Goal: Information Seeking & Learning: Learn about a topic

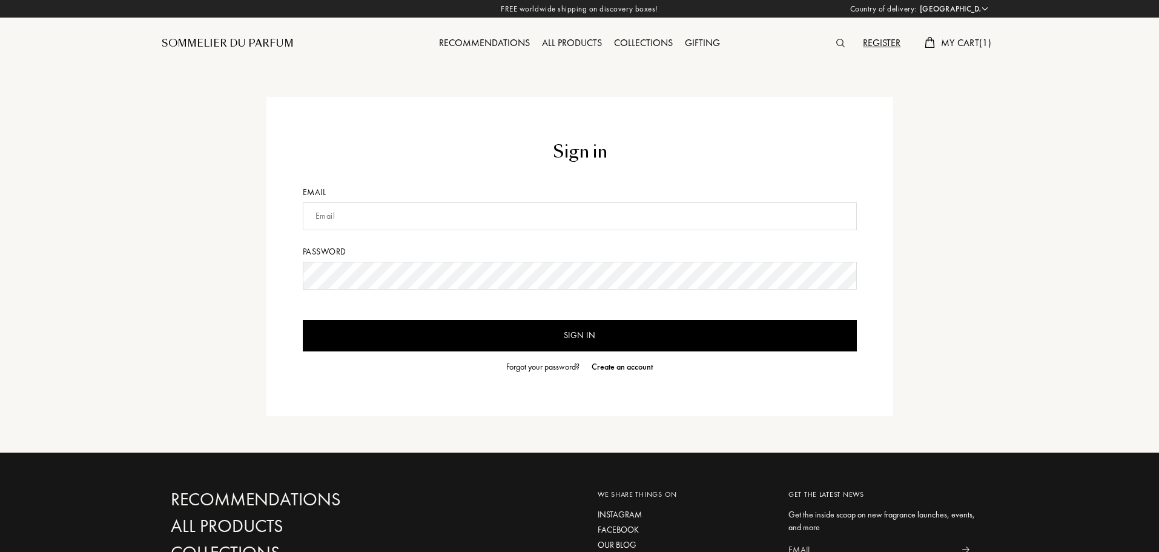
select select "PT"
type input "[PERSON_NAME][EMAIL_ADDRESS][PERSON_NAME][DOMAIN_NAME]"
click at [538, 336] on input "Sign in" at bounding box center [580, 335] width 554 height 31
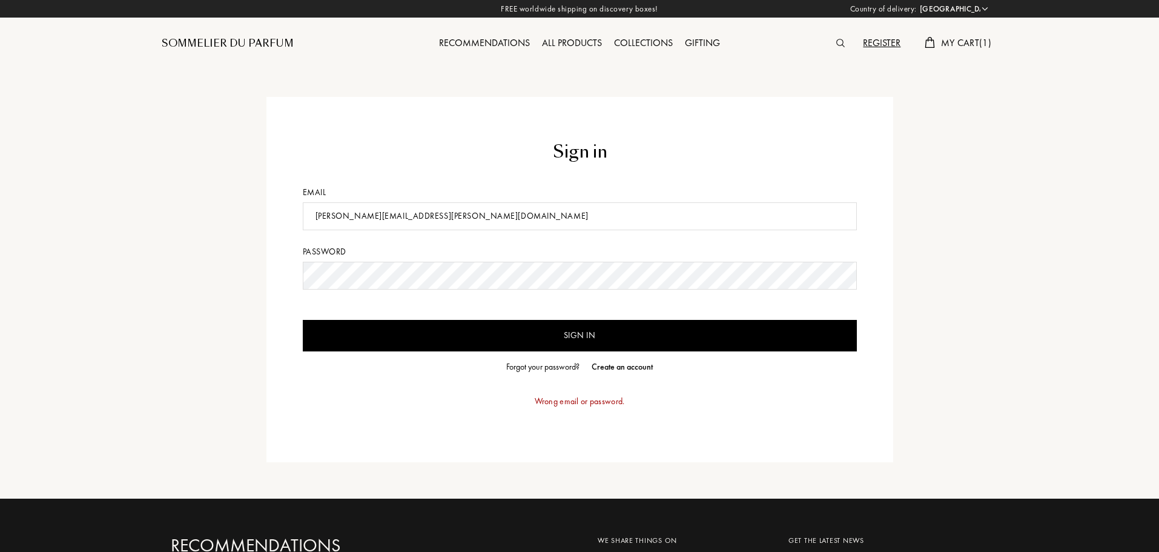
drag, startPoint x: 477, startPoint y: 211, endPoint x: 466, endPoint y: 213, distance: 11.1
click at [477, 211] on input "ruben.d.lopes@gmail.com" at bounding box center [580, 216] width 554 height 28
click at [445, 317] on form "Sign in Email ruben.d.lopes@gmail.com Password Sign in Forgot your password? Cr…" at bounding box center [580, 279] width 554 height 280
click at [454, 341] on input "Sign in" at bounding box center [580, 335] width 554 height 31
click at [546, 354] on form "Sign in Email ruben.d.lopes@gmail.com Password Sign in Forgot your password? Cr…" at bounding box center [580, 279] width 554 height 280
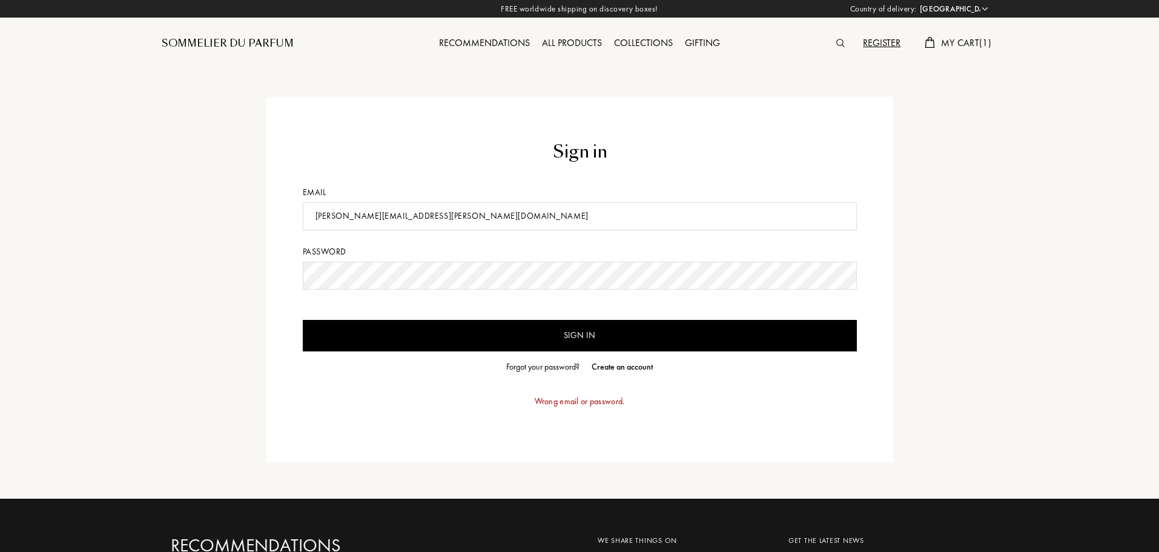
click at [551, 371] on div "Forgot your password?" at bounding box center [542, 366] width 73 height 13
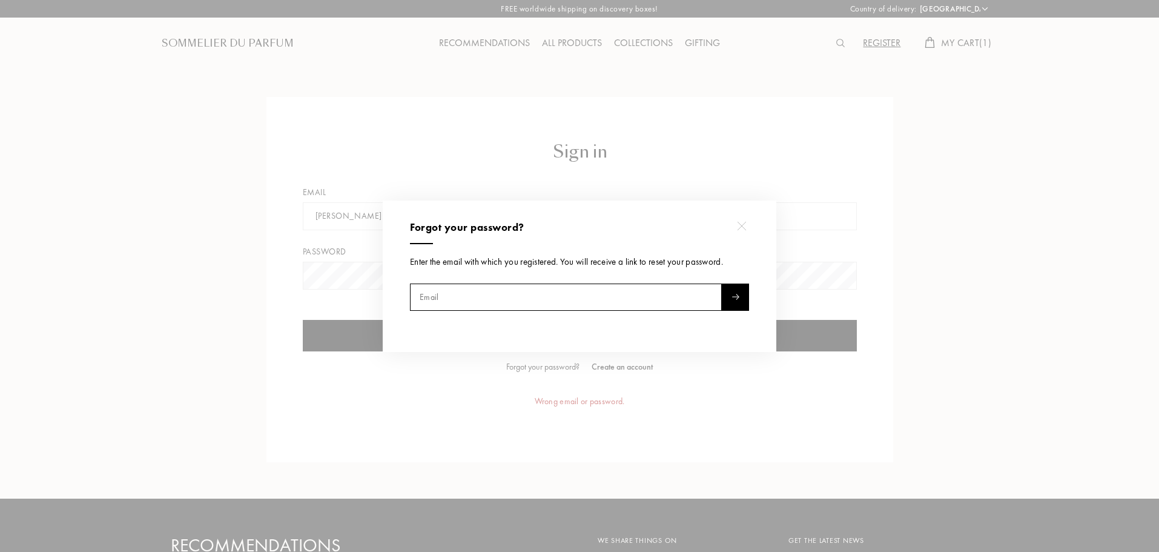
click at [533, 289] on input "text" at bounding box center [566, 296] width 312 height 27
type input "ruben.d.lopes@gmail.com"
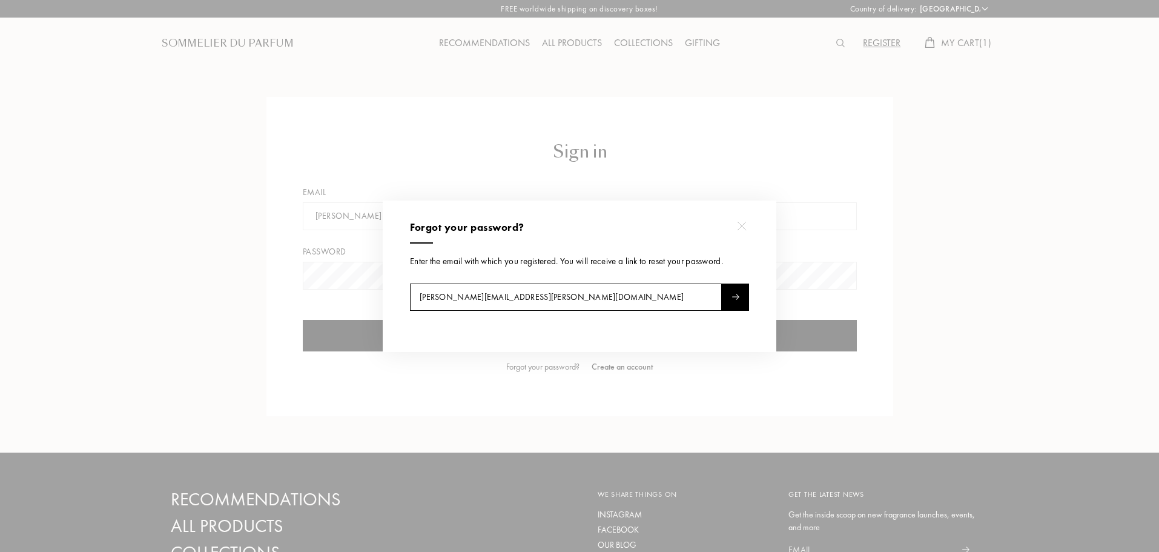
click at [738, 288] on div at bounding box center [735, 296] width 27 height 27
click at [1005, 157] on div at bounding box center [581, 276] width 1163 height 552
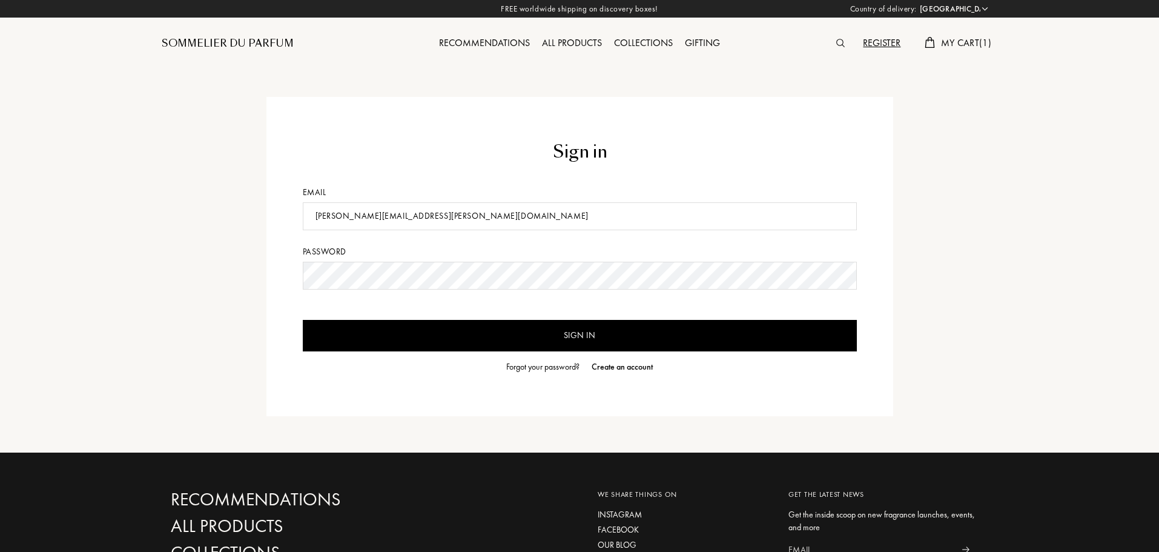
click at [694, 216] on input "ruben.d.lopes@gmail.com" at bounding box center [580, 216] width 554 height 28
click at [693, 216] on input "ruben.d.lopes@gmail.com" at bounding box center [580, 216] width 554 height 28
drag, startPoint x: 331, startPoint y: 245, endPoint x: 340, endPoint y: 256, distance: 14.3
click at [333, 247] on form "Sign in Email ruben.d.lopes@gmail.com Password Sign in Forgot your password? Cr…" at bounding box center [580, 256] width 554 height 234
click at [360, 218] on input "ruben.d.lopes@gmail.com" at bounding box center [580, 216] width 554 height 28
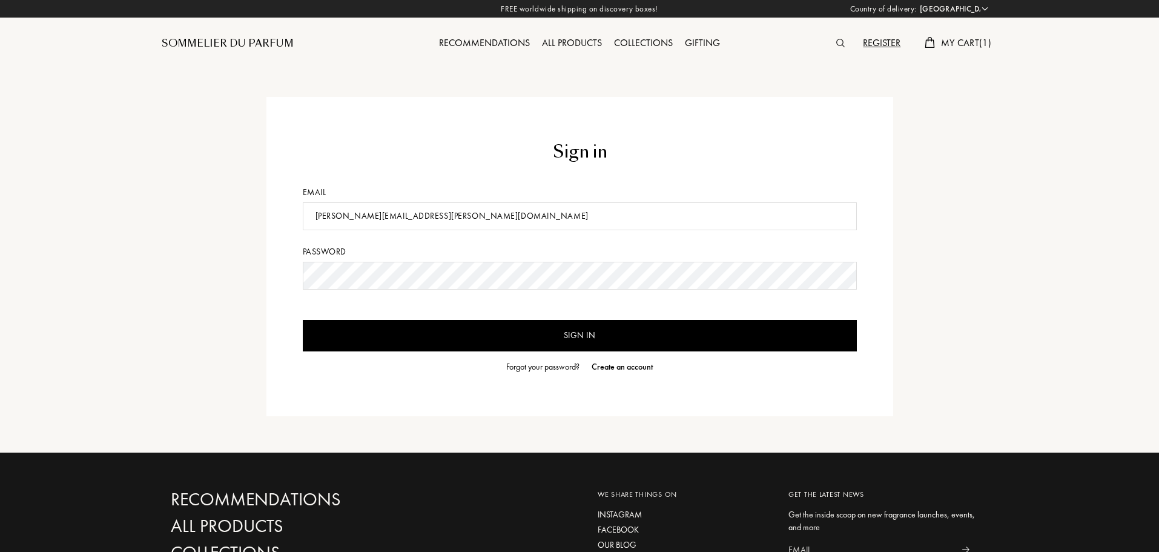
click at [472, 218] on input "ruben.d.lopes@gmail.com" at bounding box center [580, 216] width 554 height 28
click at [428, 202] on input "text" at bounding box center [580, 216] width 554 height 28
click at [392, 210] on input "ruben.d.lopes@gmail.com" at bounding box center [580, 216] width 554 height 28
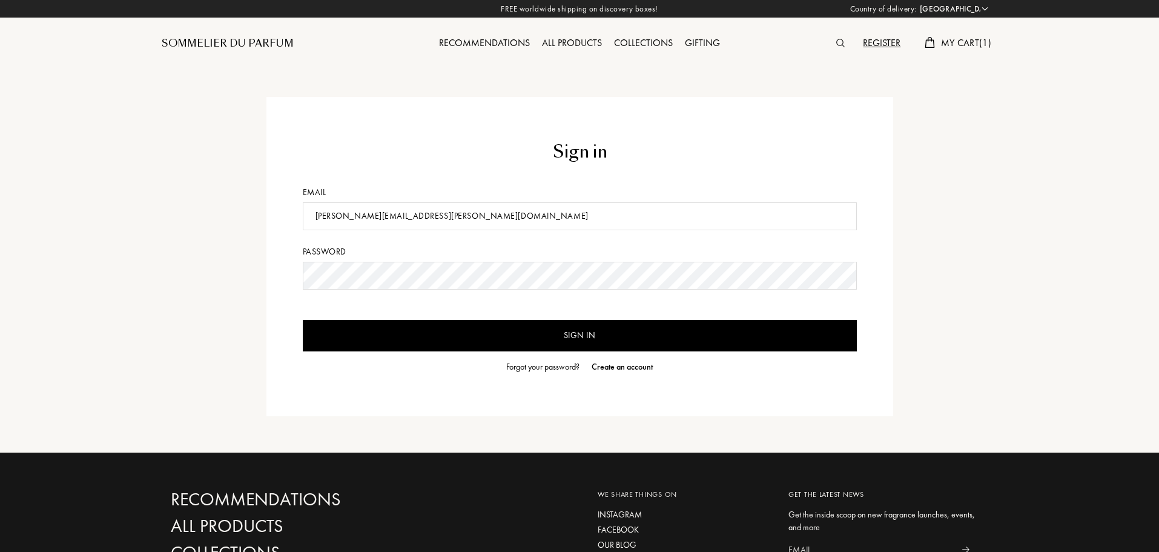
click at [392, 210] on input "ruben.d.lopes@gmail.com" at bounding box center [580, 216] width 554 height 28
type input "rub.neblop@gmail.com"
click at [502, 331] on input "Sign in" at bounding box center [580, 335] width 554 height 31
click at [262, 39] on div "Sommelier du Parfum" at bounding box center [228, 43] width 132 height 15
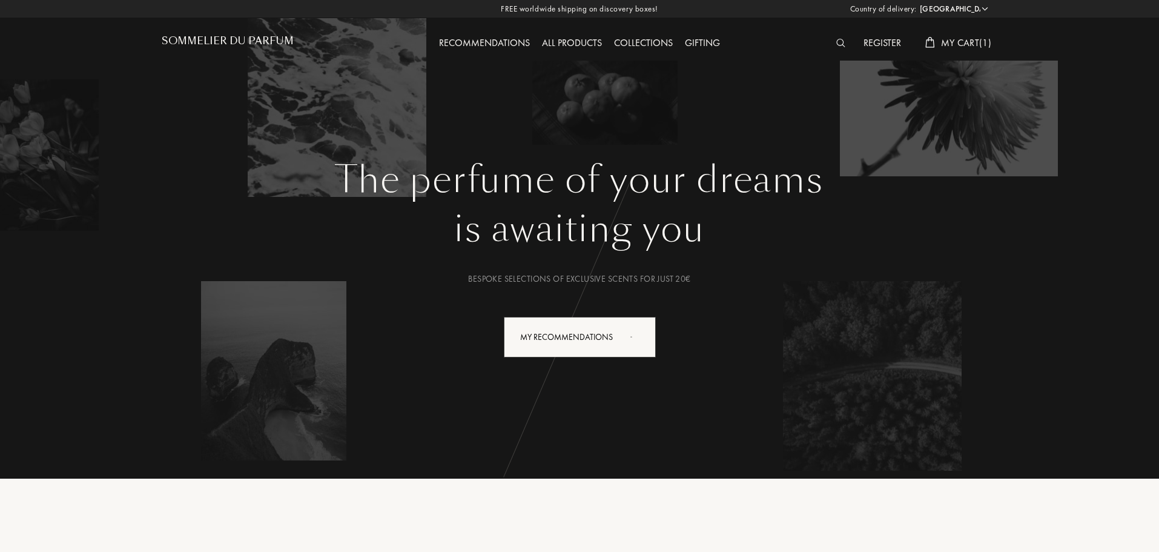
select select "PT"
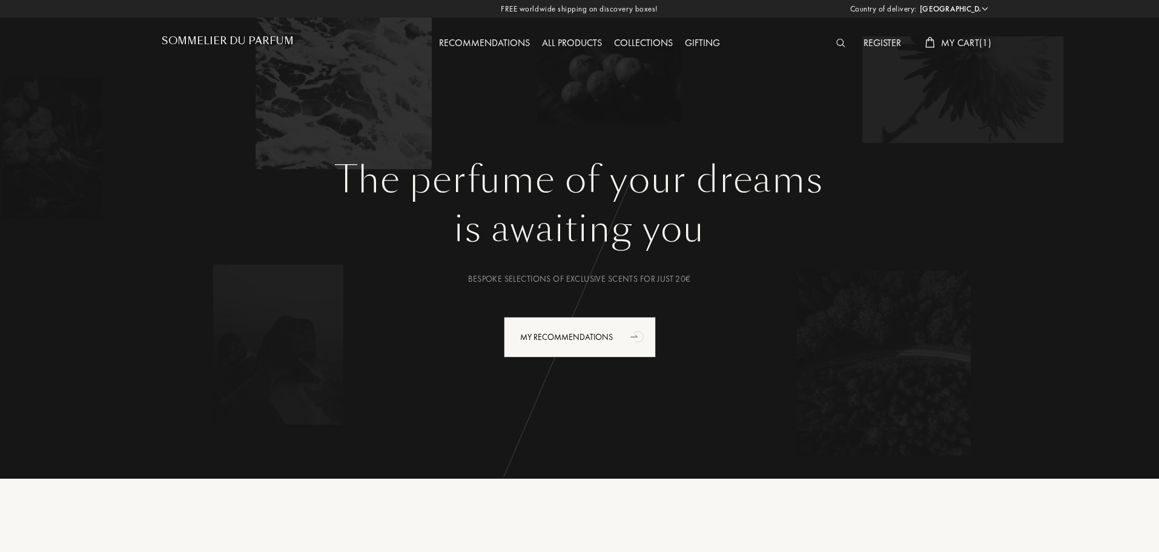
click at [831, 36] on div at bounding box center [843, 44] width 27 height 16
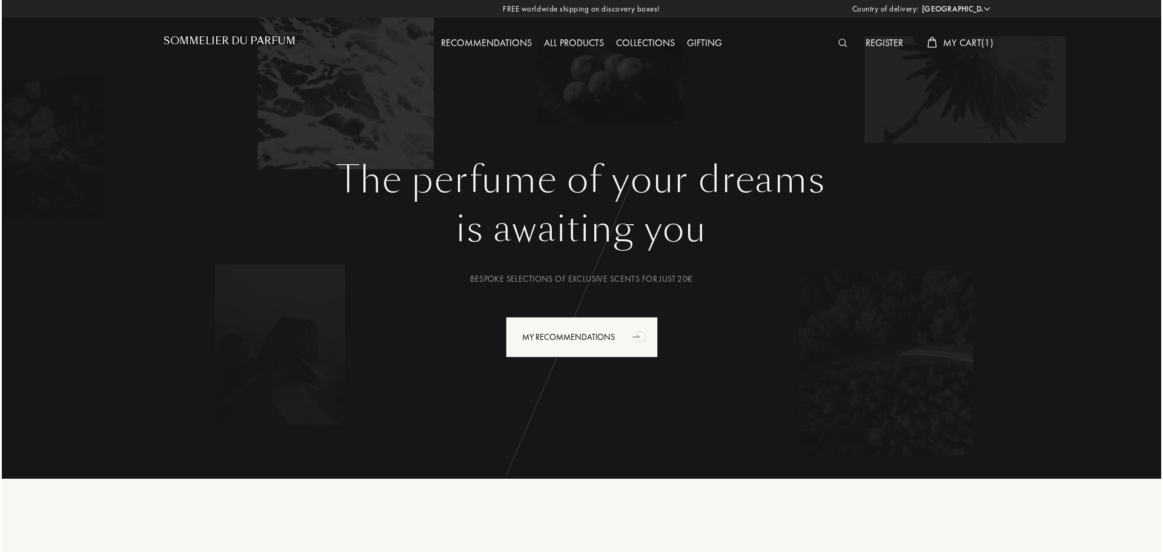
scroll to position [1, 0]
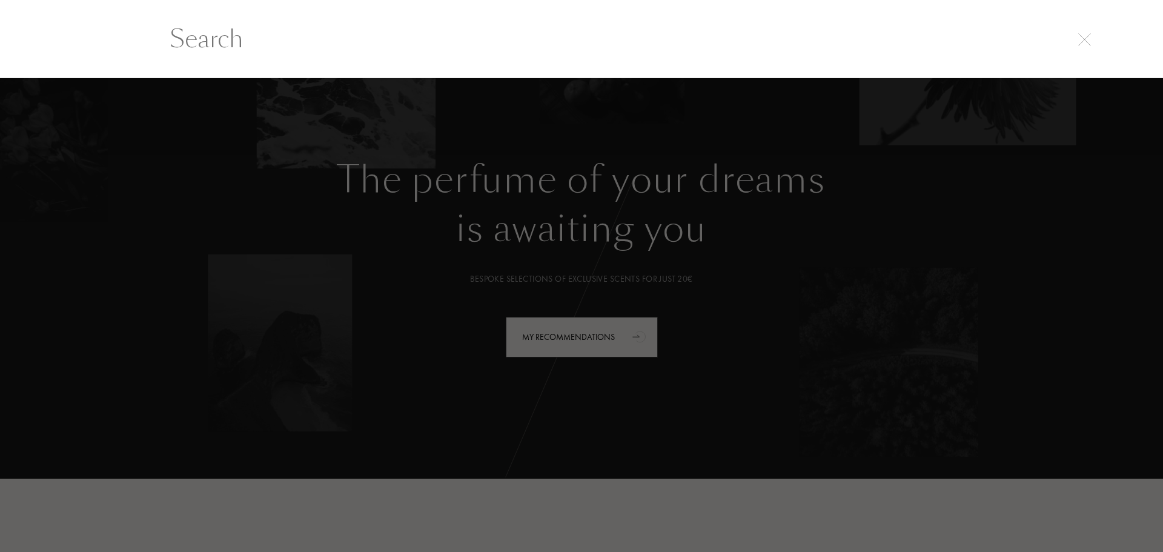
click at [842, 44] on input "text" at bounding box center [581, 39] width 872 height 36
paste input "Tindrer"
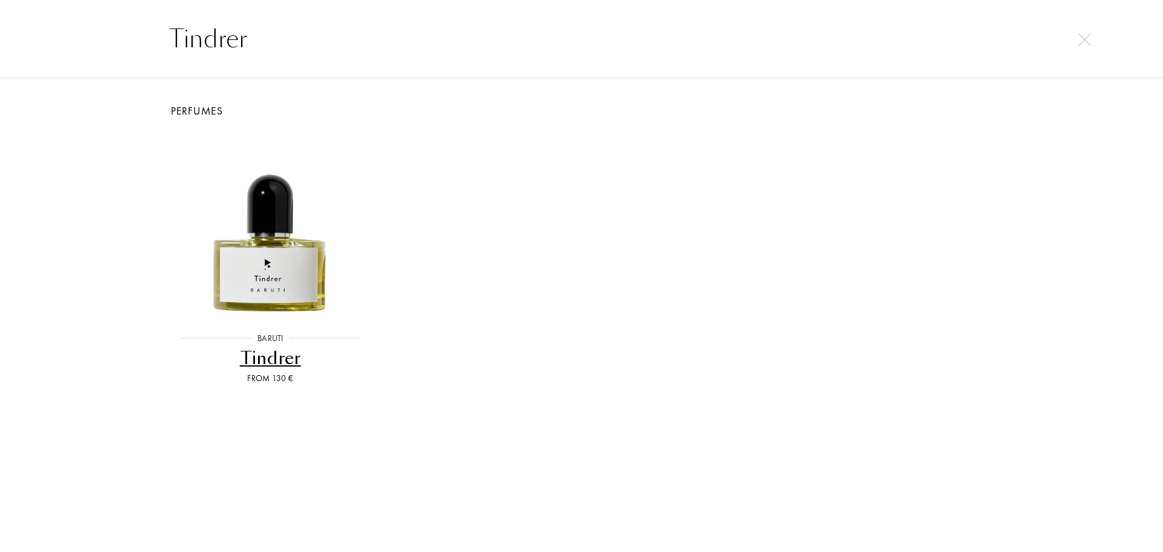
click at [230, 27] on input "Tindrer" at bounding box center [581, 39] width 872 height 36
paste input "Cuir Kora"
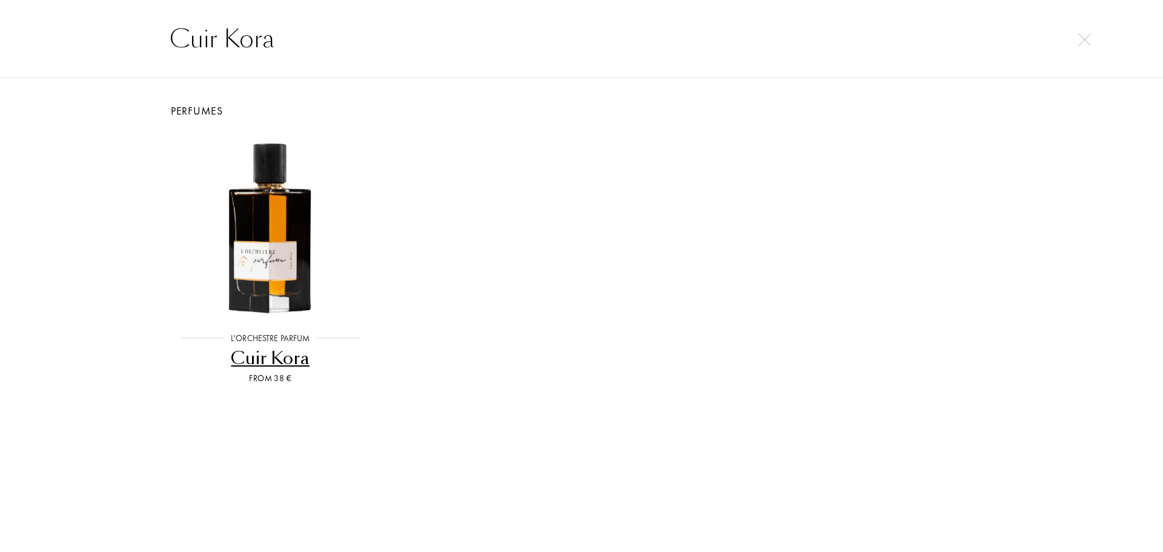
click at [207, 49] on input "Cuir Kora" at bounding box center [581, 39] width 872 height 36
click at [207, 48] on input "Cuir Kora" at bounding box center [581, 39] width 872 height 36
click at [208, 48] on input "Cuir Kora" at bounding box center [581, 39] width 872 height 36
paste input "Iris Ebène"
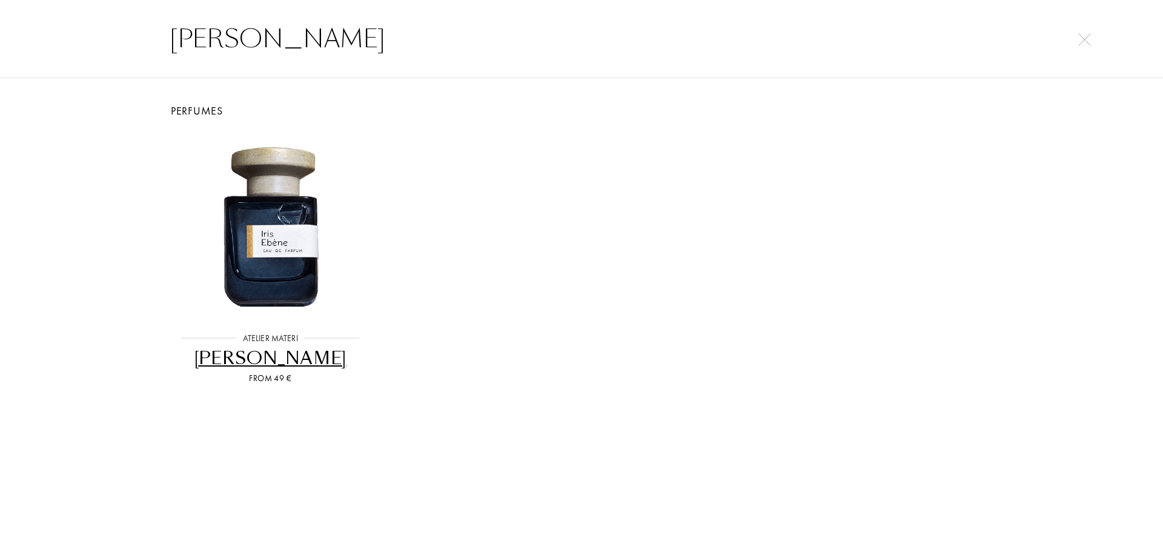
click at [230, 25] on input "Iris Ebène" at bounding box center [581, 39] width 872 height 36
paste input "Person"
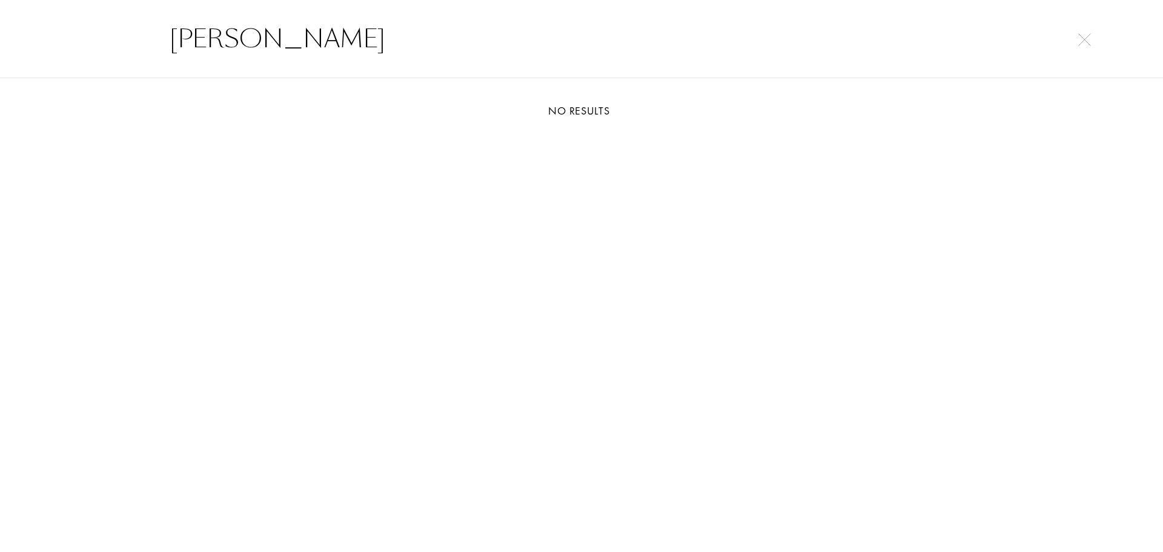
click at [216, 29] on input "Iris Personne" at bounding box center [581, 39] width 872 height 36
paste input "text"
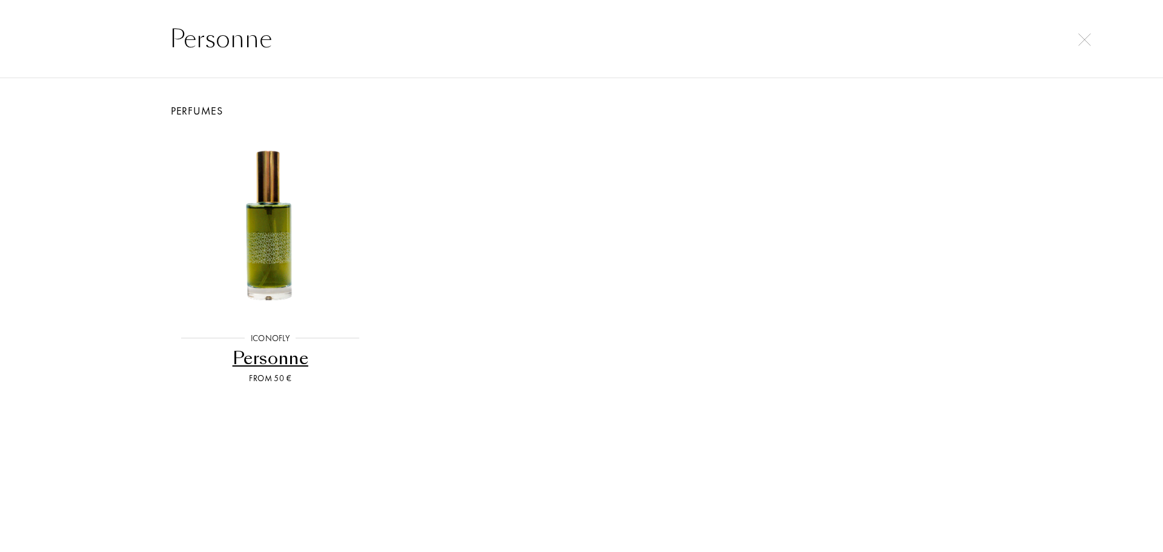
click at [283, 45] on input "Personne" at bounding box center [581, 39] width 872 height 36
paste input "Teisenddu"
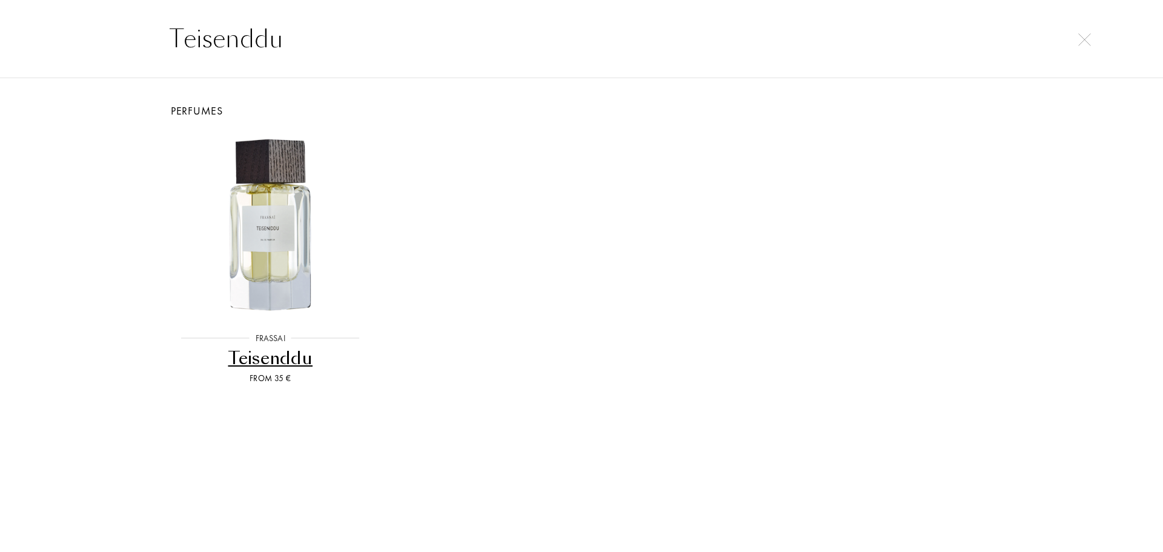
type input "Teisenddu"
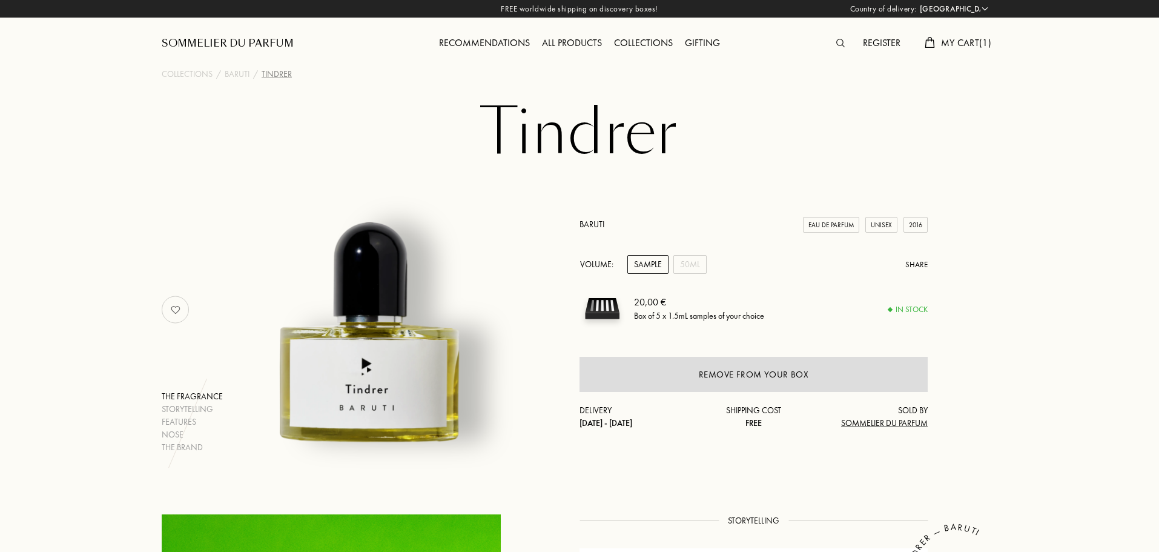
select select "PT"
click at [580, 121] on h1 "Tindrer" at bounding box center [580, 132] width 606 height 67
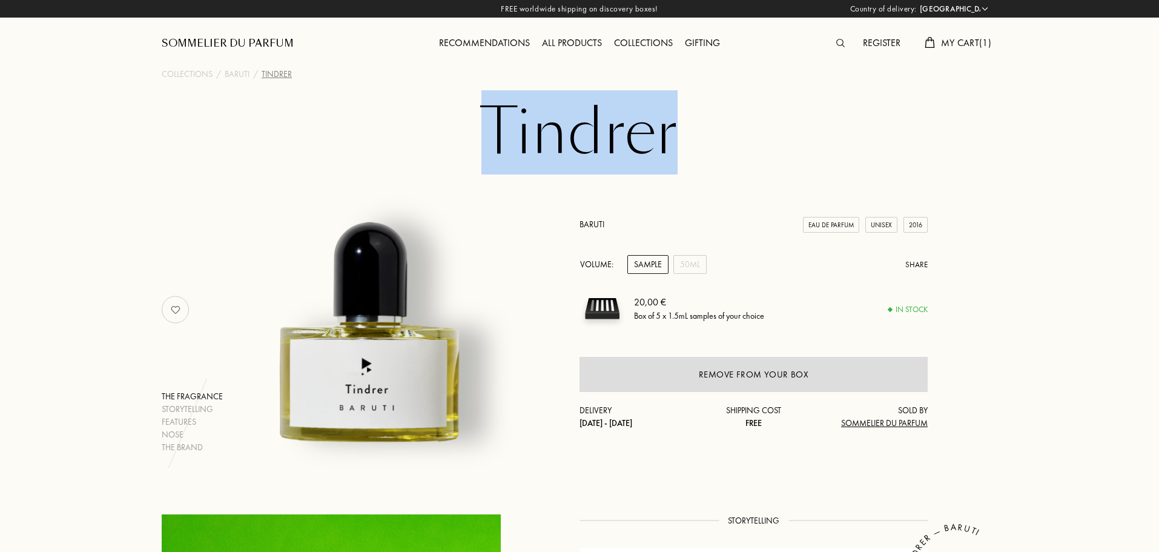
click at [580, 121] on h1 "Tindrer" at bounding box center [580, 132] width 606 height 67
copy h1 "Tindrer"
click at [822, 122] on h1 "Tindrer" at bounding box center [580, 132] width 606 height 67
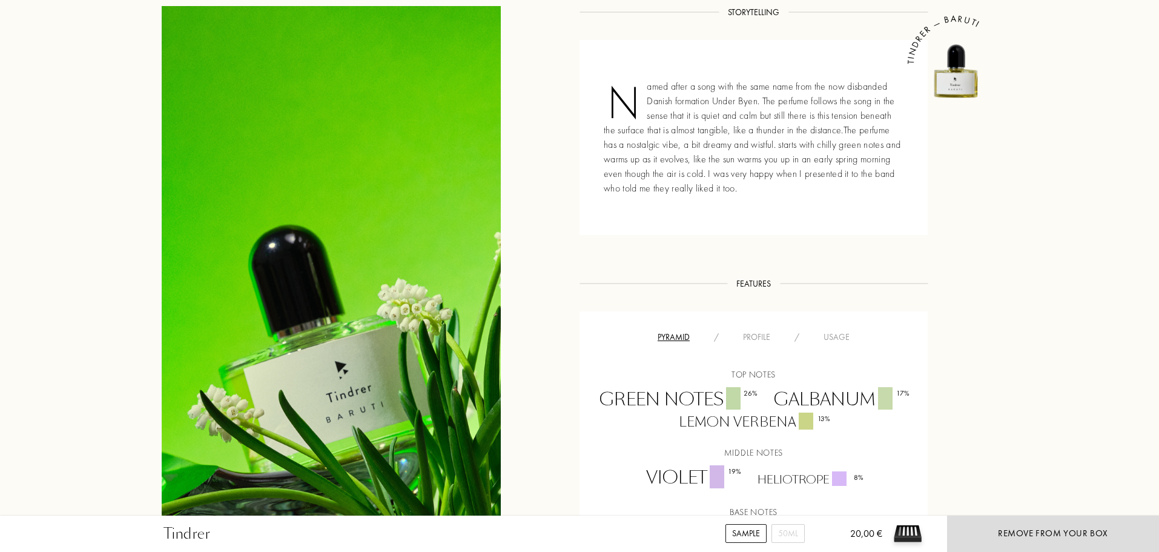
scroll to position [511, 0]
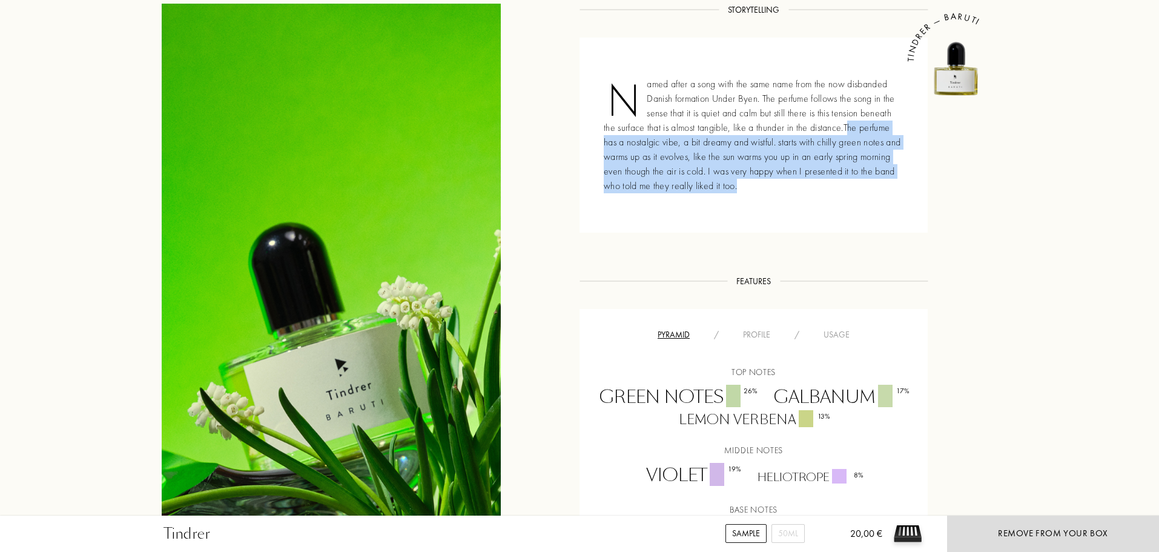
drag, startPoint x: 846, startPoint y: 126, endPoint x: 895, endPoint y: 128, distance: 49.7
click at [895, 128] on div "Named after a song with the same name from the now disbanded Danish formation U…" at bounding box center [754, 135] width 348 height 195
click at [802, 200] on div "Named after a song with the same name from the now disbanded Danish formation U…" at bounding box center [754, 135] width 348 height 195
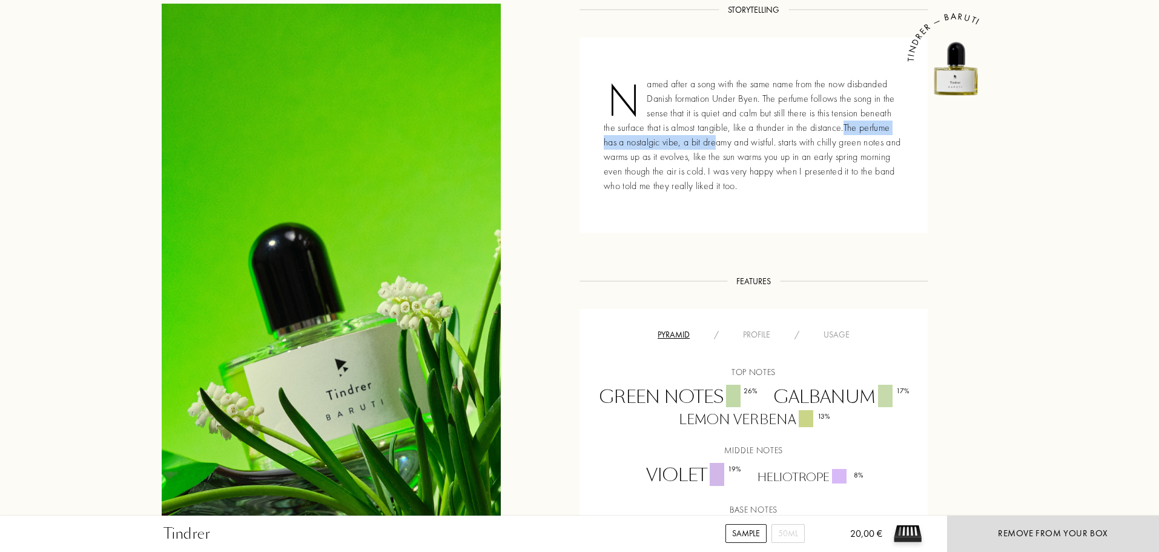
drag, startPoint x: 844, startPoint y: 125, endPoint x: 761, endPoint y: 170, distance: 93.8
click at [721, 144] on div "Named after a song with the same name from the now disbanded Danish formation U…" at bounding box center [754, 135] width 348 height 195
click at [787, 193] on div "Named after a song with the same name from the now disbanded Danish formation U…" at bounding box center [754, 135] width 348 height 195
drag, startPoint x: 733, startPoint y: 142, endPoint x: 833, endPoint y: 160, distance: 101.0
click at [823, 154] on div "Named after a song with the same name from the now disbanded Danish formation U…" at bounding box center [754, 135] width 348 height 195
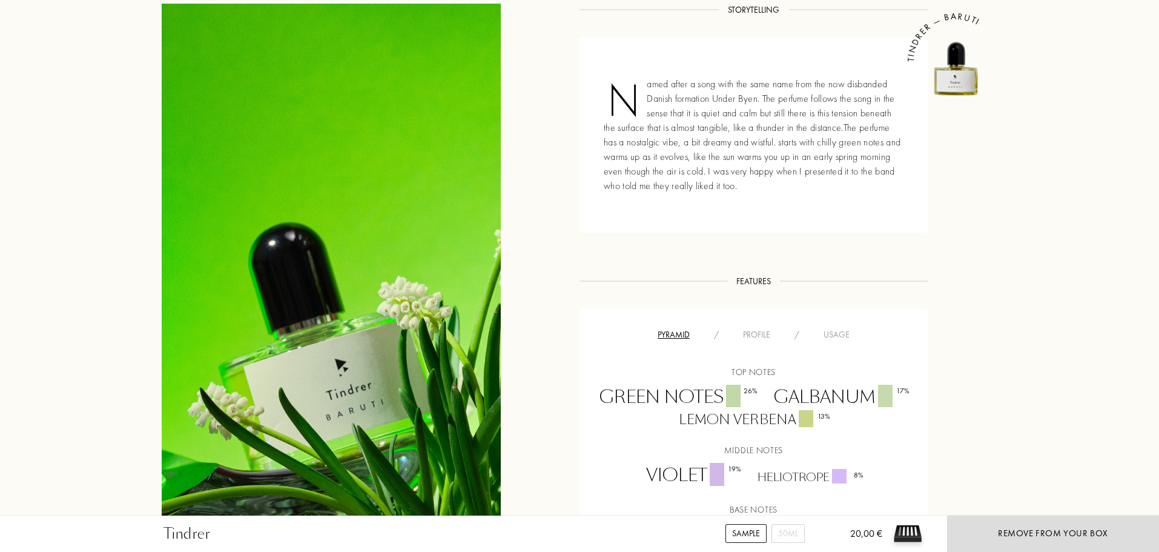
click at [845, 174] on div "Named after a song with the same name from the now disbanded Danish formation U…" at bounding box center [754, 135] width 348 height 195
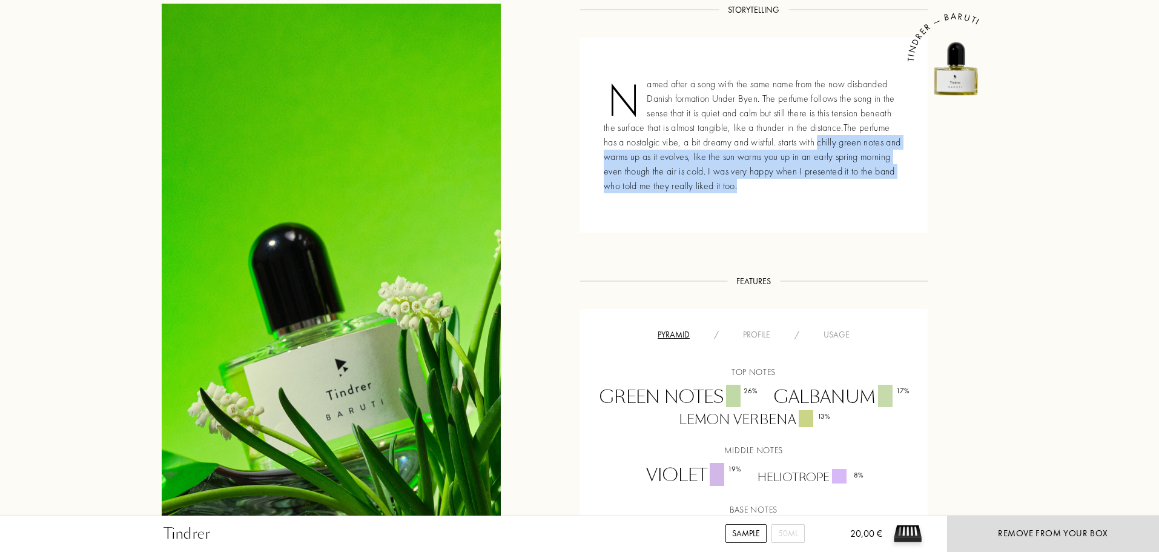
drag, startPoint x: 869, startPoint y: 156, endPoint x: 876, endPoint y: 162, distance: 10.3
click at [870, 157] on div "Named after a song with the same name from the now disbanded Danish formation U…" at bounding box center [754, 135] width 348 height 195
click at [871, 179] on div "Named after a song with the same name from the now disbanded Danish formation U…" at bounding box center [754, 135] width 348 height 195
drag, startPoint x: 829, startPoint y: 186, endPoint x: 624, endPoint y: 151, distance: 207.1
click at [624, 151] on div "Named after a song with the same name from the now disbanded Danish formation U…" at bounding box center [754, 135] width 348 height 195
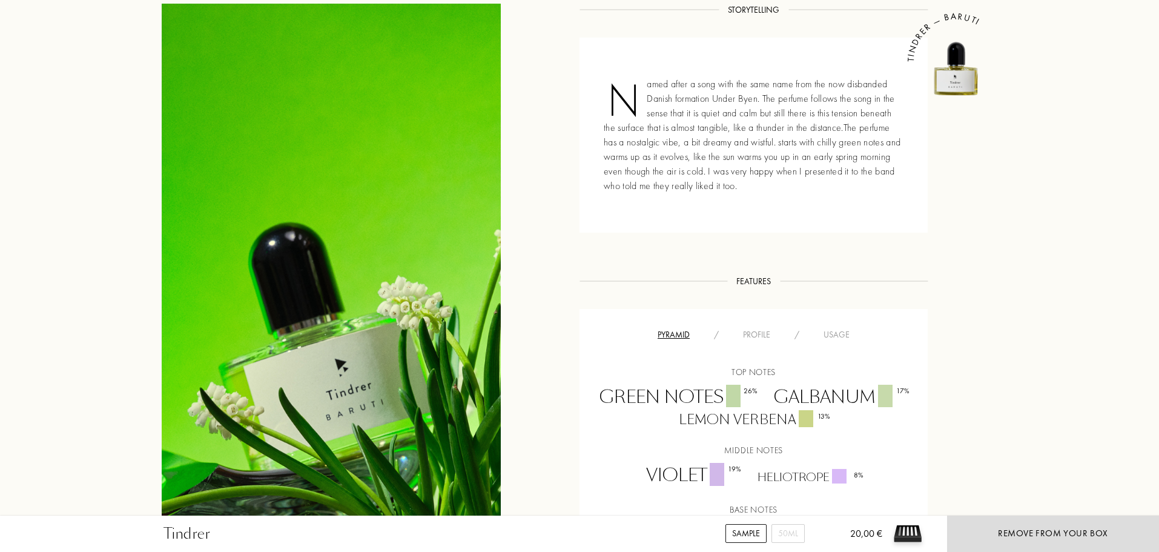
click at [603, 154] on div "Named after a song with the same name from the now disbanded Danish formation U…" at bounding box center [754, 135] width 348 height 195
drag, startPoint x: 593, startPoint y: 154, endPoint x: 795, endPoint y: 174, distance: 203.2
click at [786, 166] on div "Named after a song with the same name from the now disbanded Danish formation U…" at bounding box center [754, 135] width 348 height 195
click at [801, 182] on div "Named after a song with the same name from the now disbanded Danish formation U…" at bounding box center [754, 135] width 348 height 195
drag, startPoint x: 748, startPoint y: 154, endPoint x: 739, endPoint y: 180, distance: 27.0
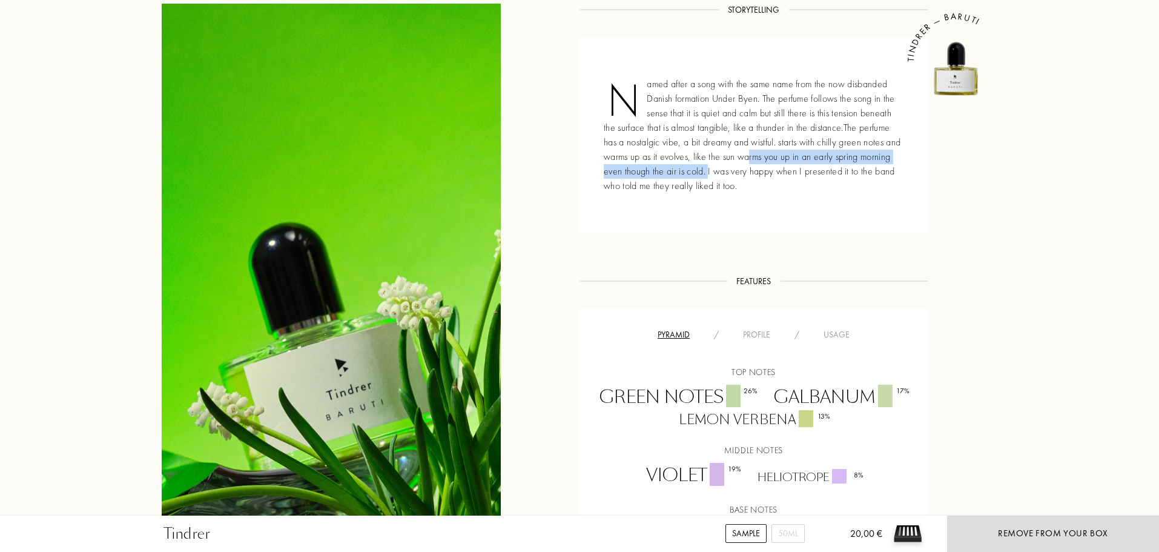
click at [719, 168] on div "Named after a song with the same name from the now disbanded Danish formation U…" at bounding box center [754, 135] width 348 height 195
click at [743, 185] on div "Named after a song with the same name from the now disbanded Danish formation U…" at bounding box center [754, 135] width 348 height 195
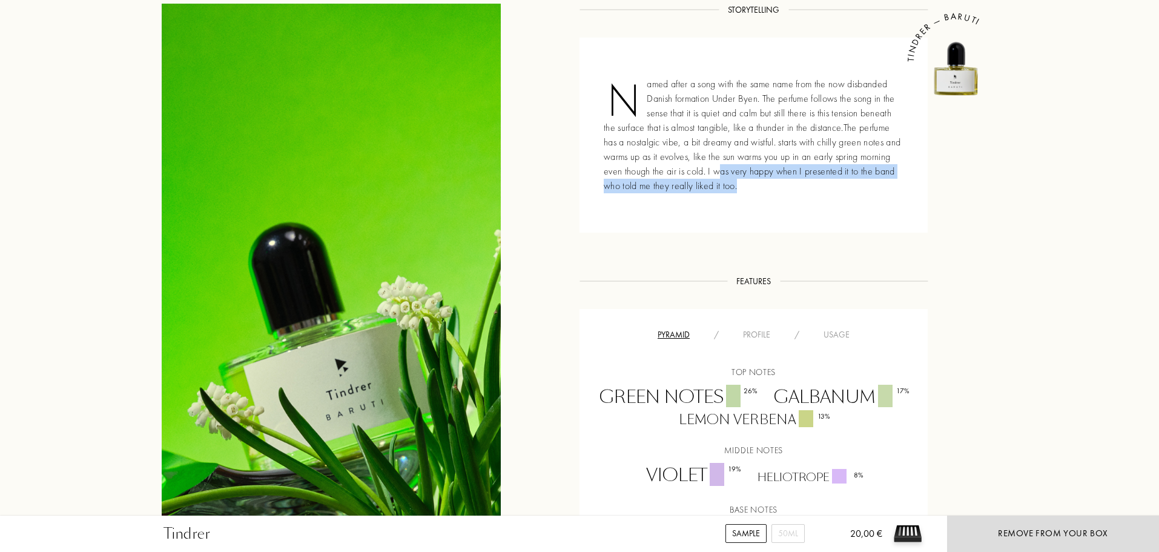
drag, startPoint x: 755, startPoint y: 187, endPoint x: 721, endPoint y: 171, distance: 37.1
click at [721, 171] on div "Named after a song with the same name from the now disbanded Danish formation U…" at bounding box center [754, 135] width 348 height 195
click at [758, 194] on div "Named after a song with the same name from the now disbanded Danish formation U…" at bounding box center [754, 135] width 348 height 195
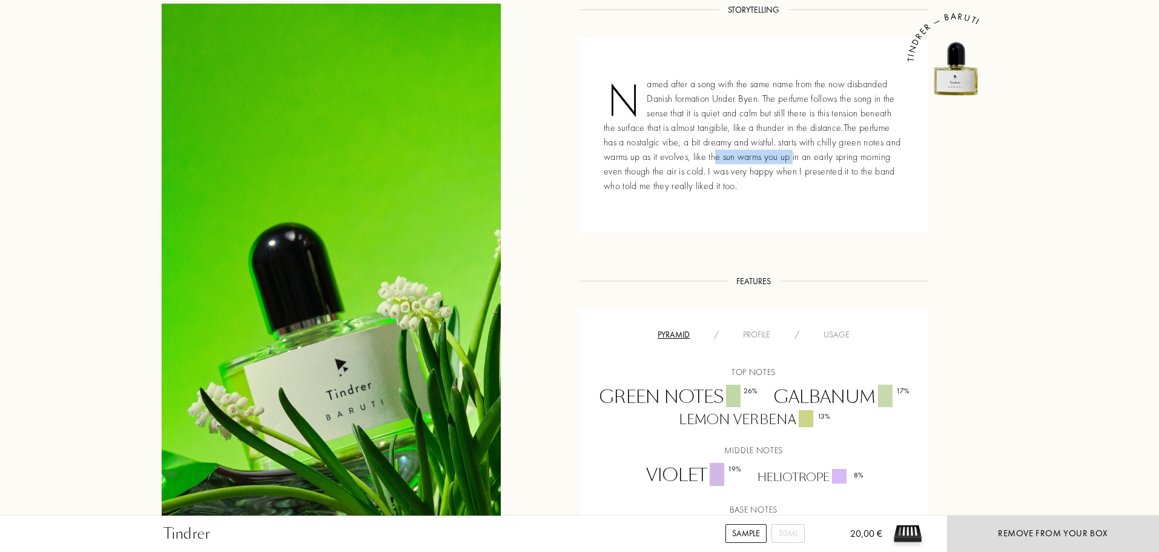
drag, startPoint x: 721, startPoint y: 154, endPoint x: 810, endPoint y: 171, distance: 90.6
click at [804, 168] on div "Named after a song with the same name from the now disbanded Danish formation U…" at bounding box center [754, 135] width 348 height 195
click at [825, 184] on div "Named after a song with the same name from the now disbanded Danish formation U…" at bounding box center [754, 135] width 348 height 195
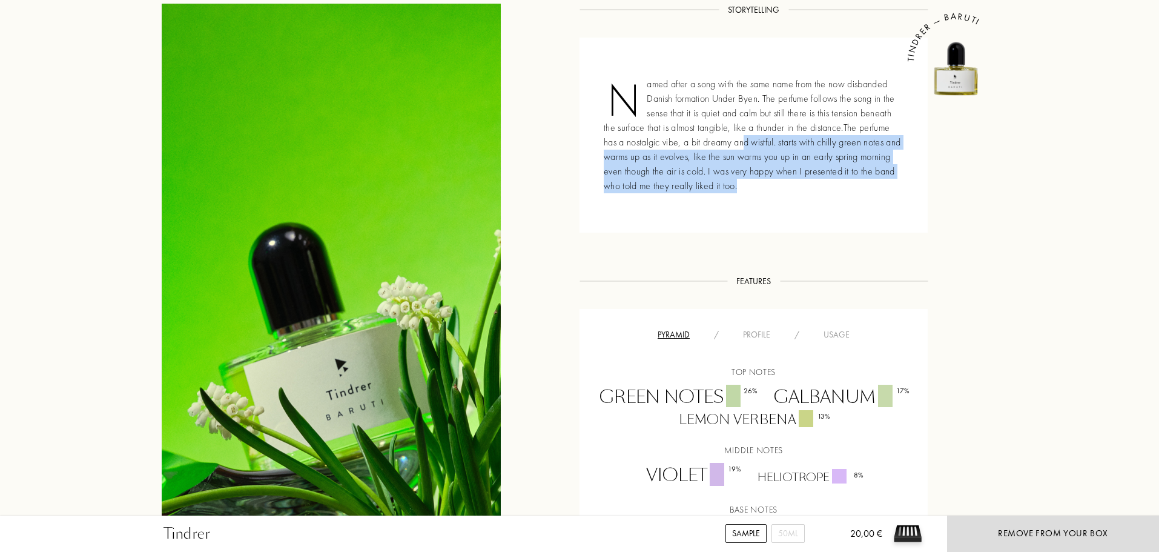
drag, startPoint x: 834, startPoint y: 187, endPoint x: 743, endPoint y: 136, distance: 104.7
click at [744, 136] on div "Named after a song with the same name from the now disbanded Danish formation U…" at bounding box center [754, 135] width 348 height 195
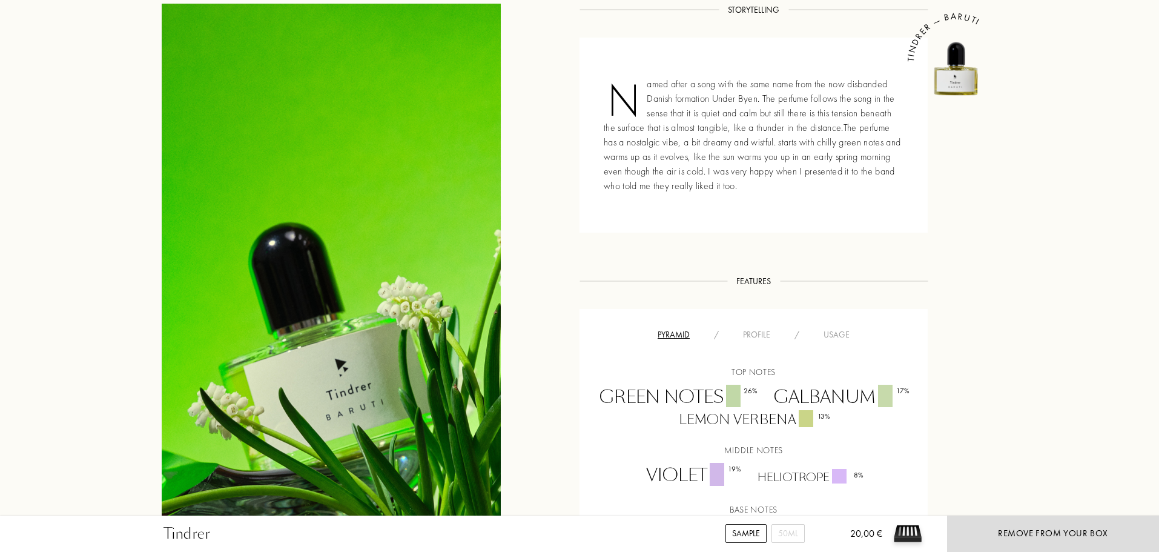
click at [706, 145] on div "Named after a song with the same name from the now disbanded Danish formation U…" at bounding box center [754, 135] width 348 height 195
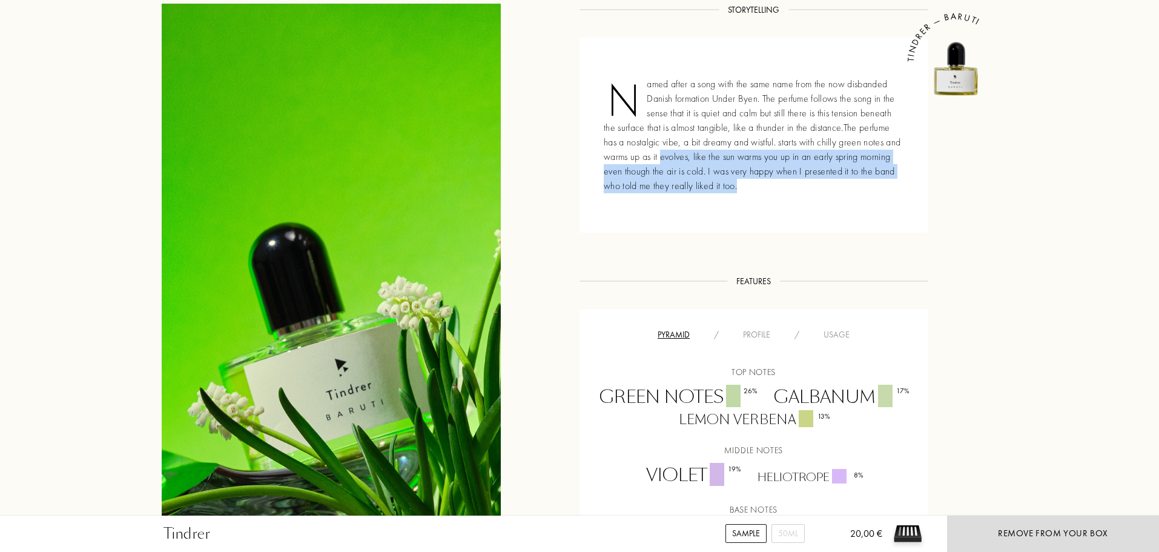
drag, startPoint x: 687, startPoint y: 171, endPoint x: 761, endPoint y: 211, distance: 83.8
click at [759, 210] on div "Named after a song with the same name from the now disbanded Danish formation U…" at bounding box center [754, 135] width 348 height 195
click at [759, 197] on div "Named after a song with the same name from the now disbanded Danish formation U…" at bounding box center [754, 135] width 348 height 195
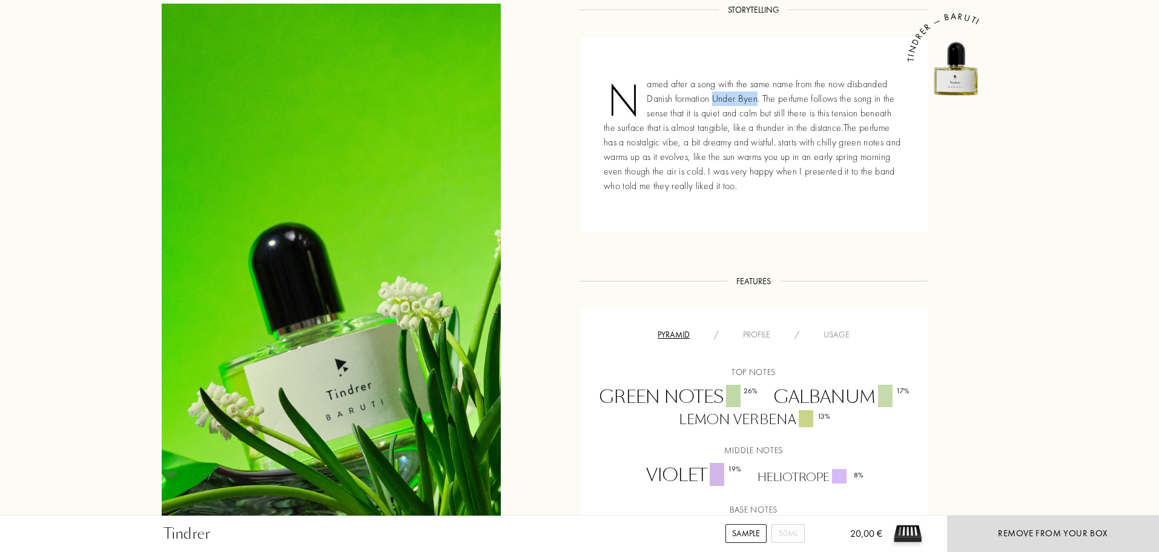
drag, startPoint x: 757, startPoint y: 101, endPoint x: 715, endPoint y: 99, distance: 41.8
click at [715, 99] on div "Named after a song with the same name from the now disbanded Danish formation U…" at bounding box center [754, 135] width 348 height 195
copy div "Under Byen"
click at [796, 159] on div "Named after a song with the same name from the now disbanded Danish formation U…" at bounding box center [754, 135] width 348 height 195
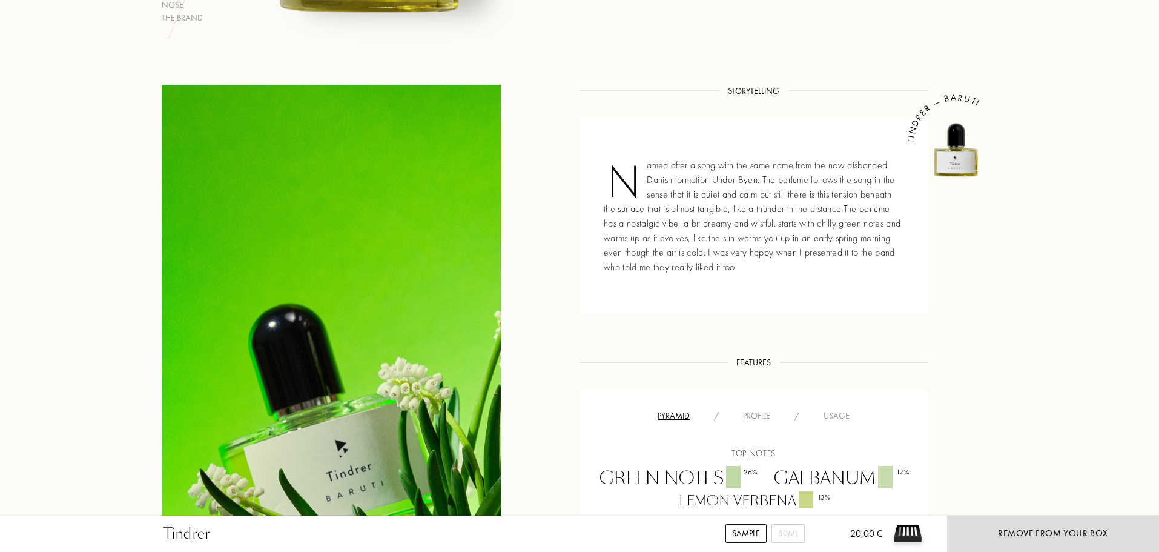
scroll to position [410, 0]
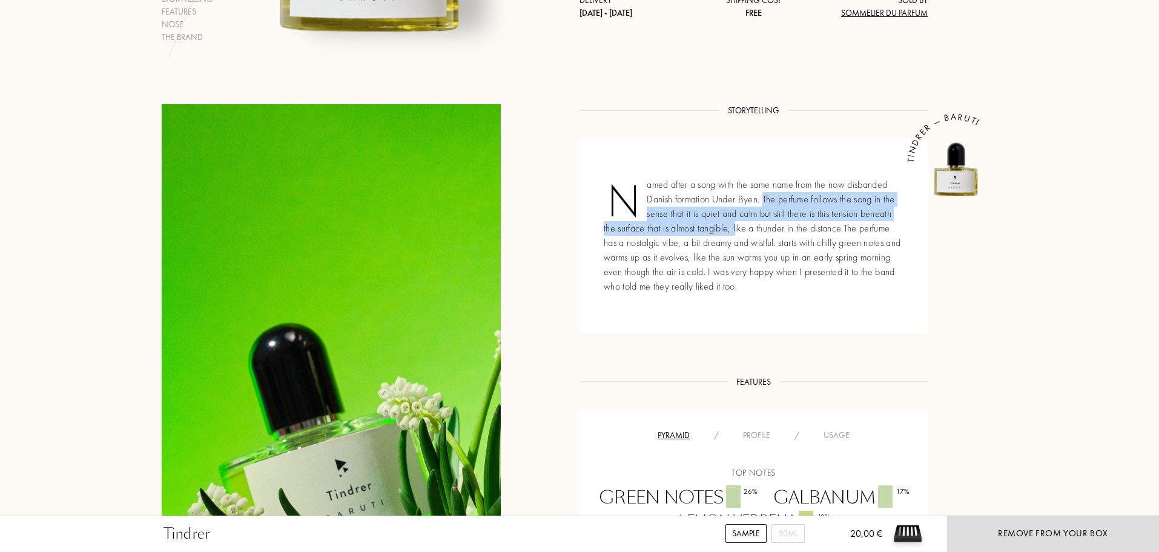
drag, startPoint x: 764, startPoint y: 198, endPoint x: 776, endPoint y: 244, distance: 47.4
click at [746, 233] on div "Named after a song with the same name from the now disbanded Danish formation U…" at bounding box center [754, 235] width 348 height 195
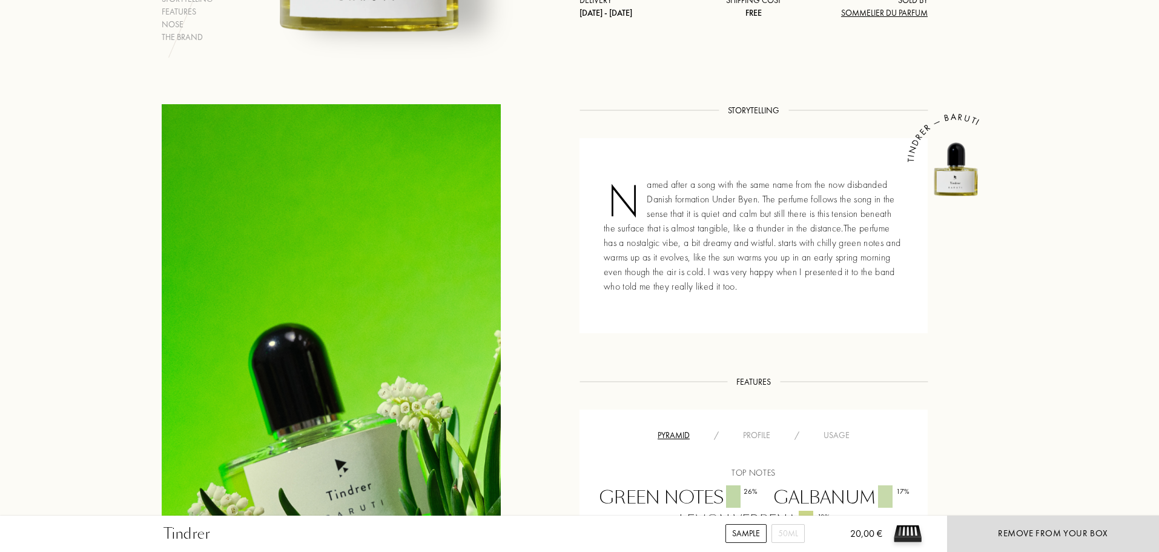
drag, startPoint x: 738, startPoint y: 213, endPoint x: 760, endPoint y: 234, distance: 30.8
click at [760, 234] on div "Named after a song with the same name from the now disbanded Danish formation U…" at bounding box center [754, 235] width 348 height 195
click at [766, 243] on div "Named after a song with the same name from the now disbanded Danish formation U…" at bounding box center [754, 235] width 348 height 195
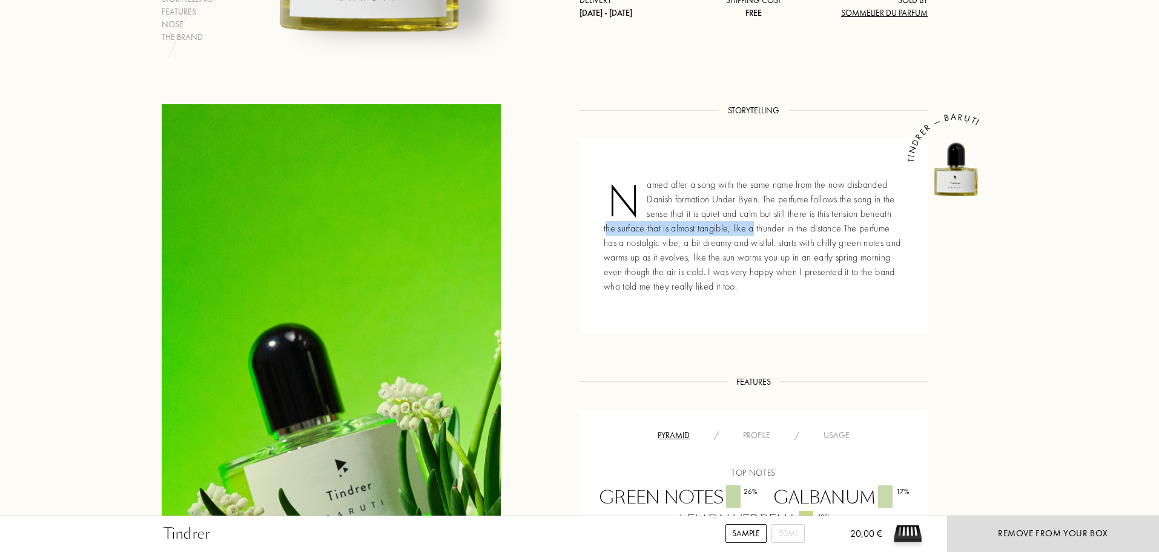
drag, startPoint x: 607, startPoint y: 233, endPoint x: 790, endPoint y: 259, distance: 185.4
click at [784, 237] on div "Named after a song with the same name from the now disbanded Danish formation U…" at bounding box center [754, 235] width 348 height 195
click at [801, 281] on div "Named after a song with the same name from the now disbanded Danish formation U…" at bounding box center [754, 235] width 348 height 195
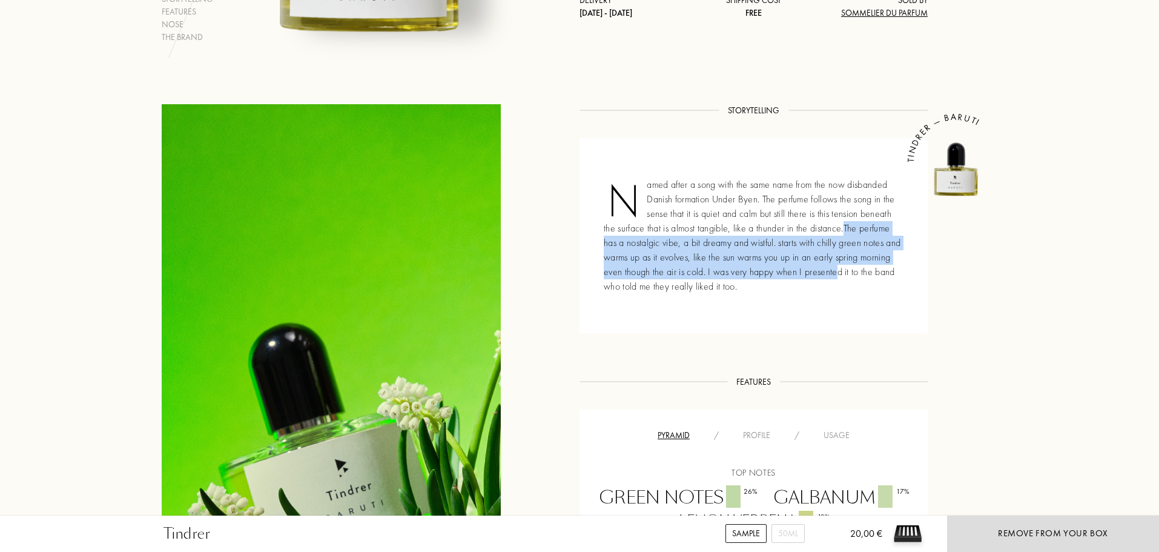
drag, startPoint x: 843, startPoint y: 228, endPoint x: 847, endPoint y: 271, distance: 42.6
click at [841, 269] on div "Named after a song with the same name from the now disbanded Danish formation U…" at bounding box center [754, 235] width 348 height 195
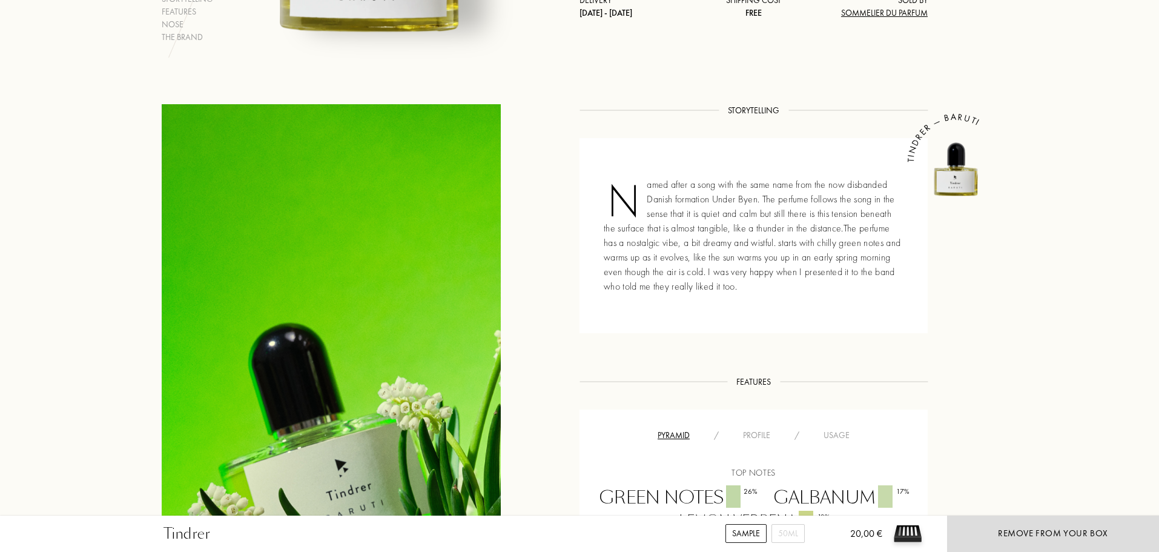
click at [862, 291] on div "Named after a song with the same name from the now disbanded Danish formation U…" at bounding box center [754, 235] width 348 height 195
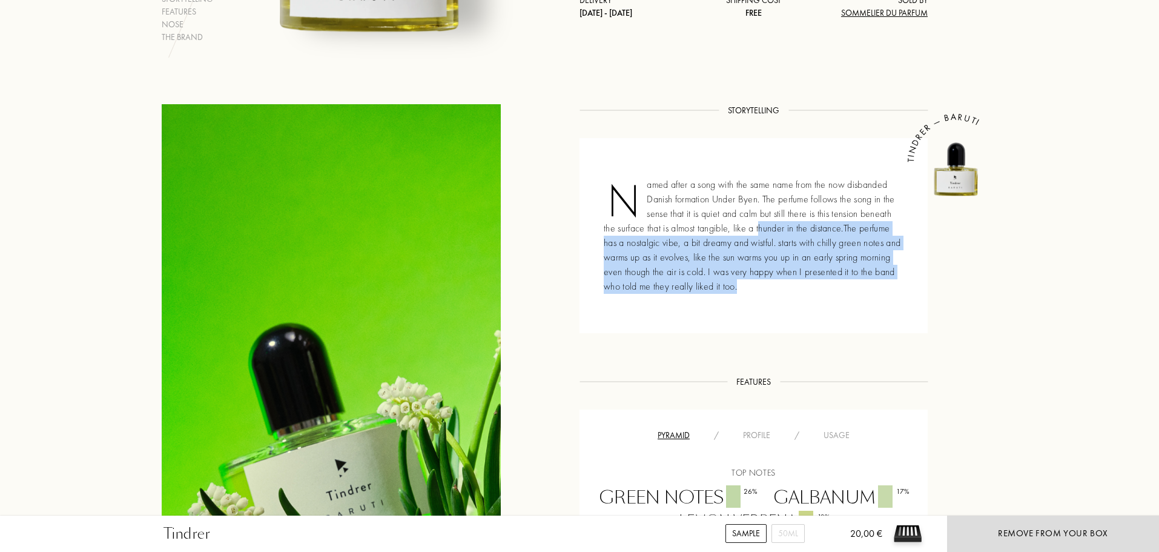
drag, startPoint x: 865, startPoint y: 293, endPoint x: 761, endPoint y: 226, distance: 124.0
click at [761, 226] on div "Named after a song with the same name from the now disbanded Danish formation U…" at bounding box center [754, 235] width 348 height 195
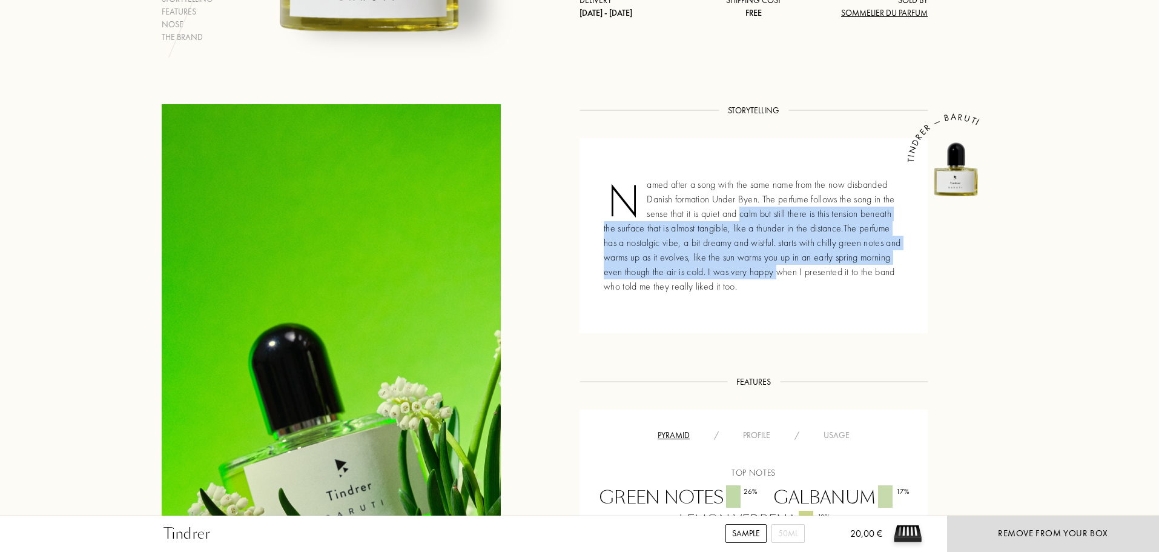
drag, startPoint x: 740, startPoint y: 211, endPoint x: 775, endPoint y: 270, distance: 68.5
click at [775, 270] on div "Named after a song with the same name from the now disbanded Danish formation U…" at bounding box center [754, 235] width 348 height 195
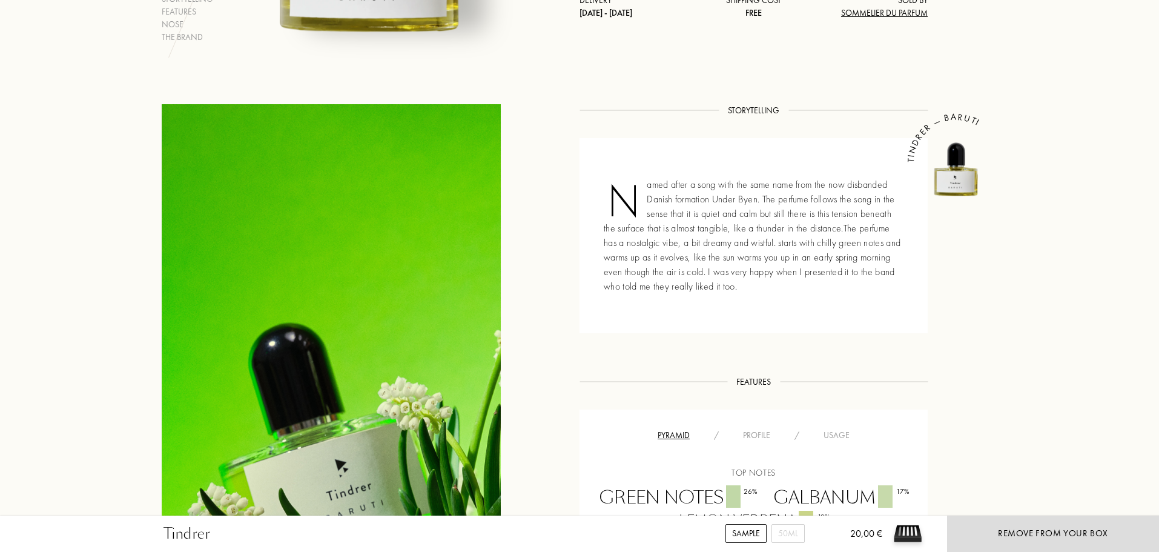
click at [786, 299] on div "Named after a song with the same name from the now disbanded Danish formation U…" at bounding box center [754, 235] width 348 height 195
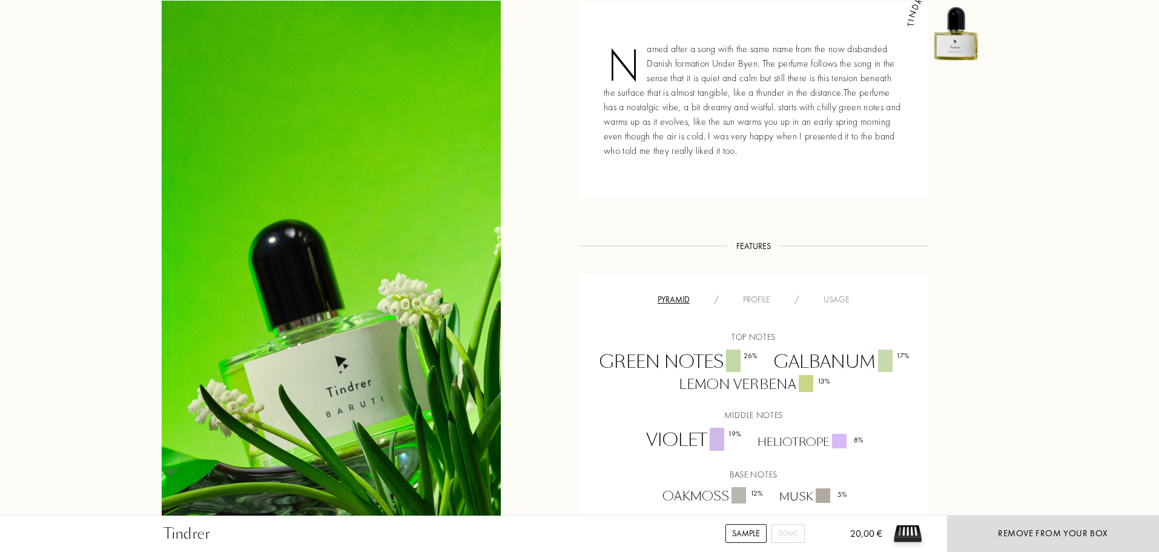
scroll to position [551, 0]
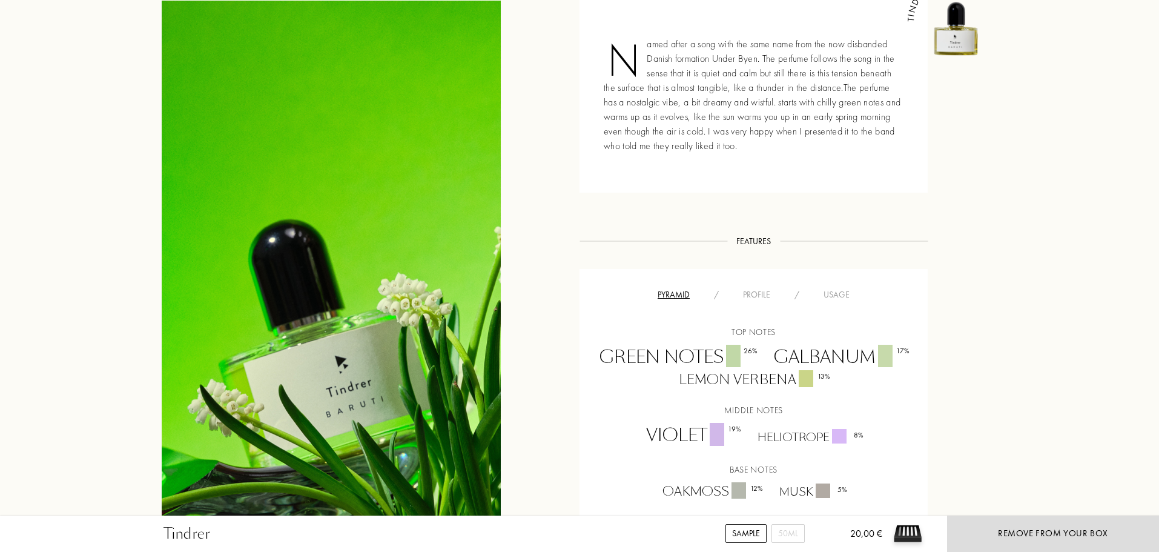
click at [403, 438] on div at bounding box center [331, 348] width 339 height 697
drag, startPoint x: 385, startPoint y: 425, endPoint x: 373, endPoint y: 415, distance: 15.0
click at [374, 416] on div at bounding box center [331, 348] width 339 height 697
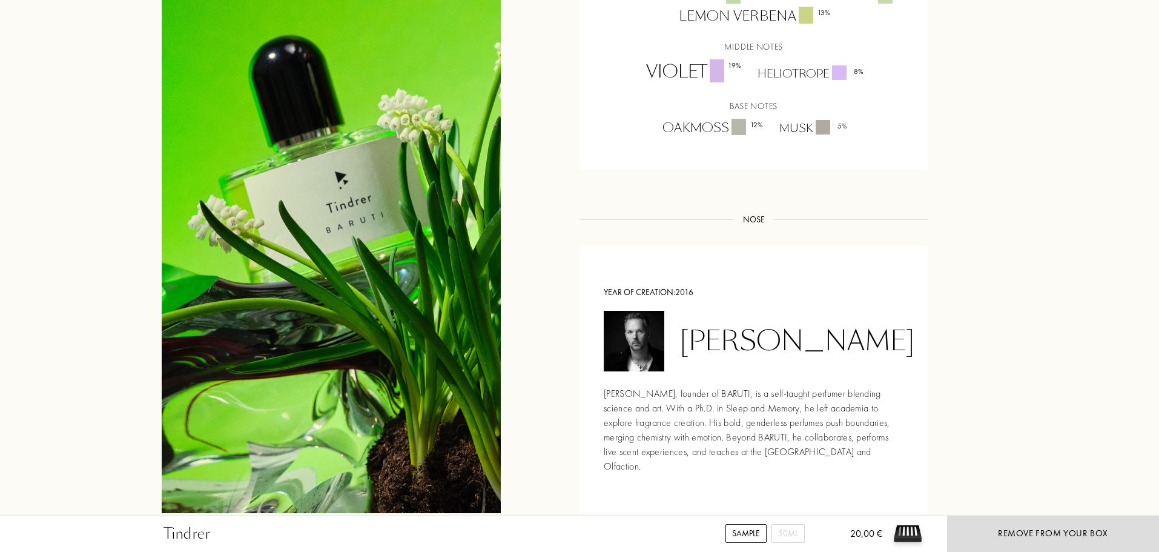
scroll to position [672, 0]
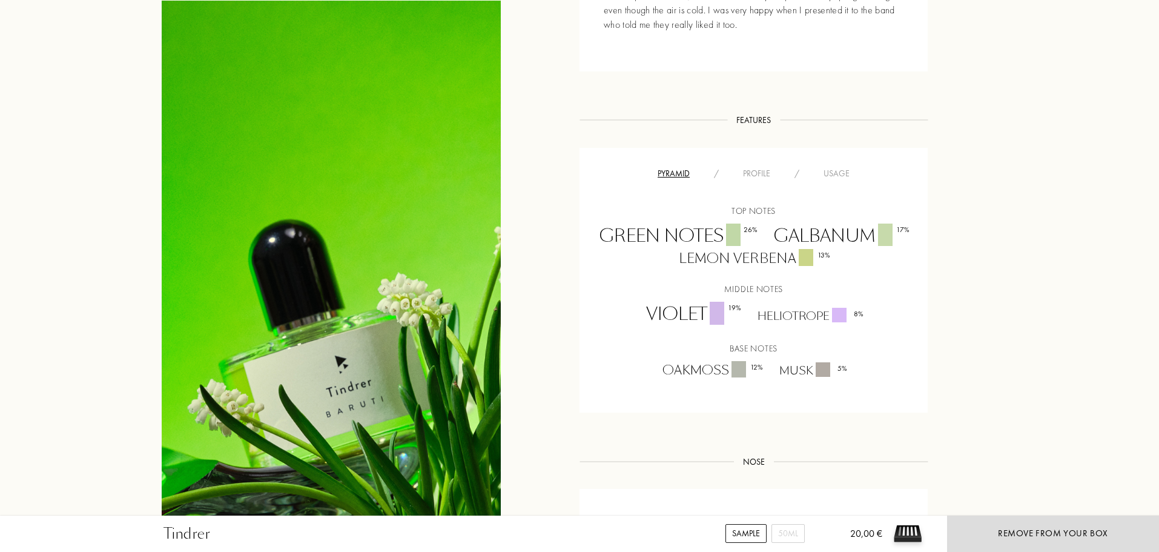
click at [761, 177] on div "Profile" at bounding box center [756, 173] width 51 height 13
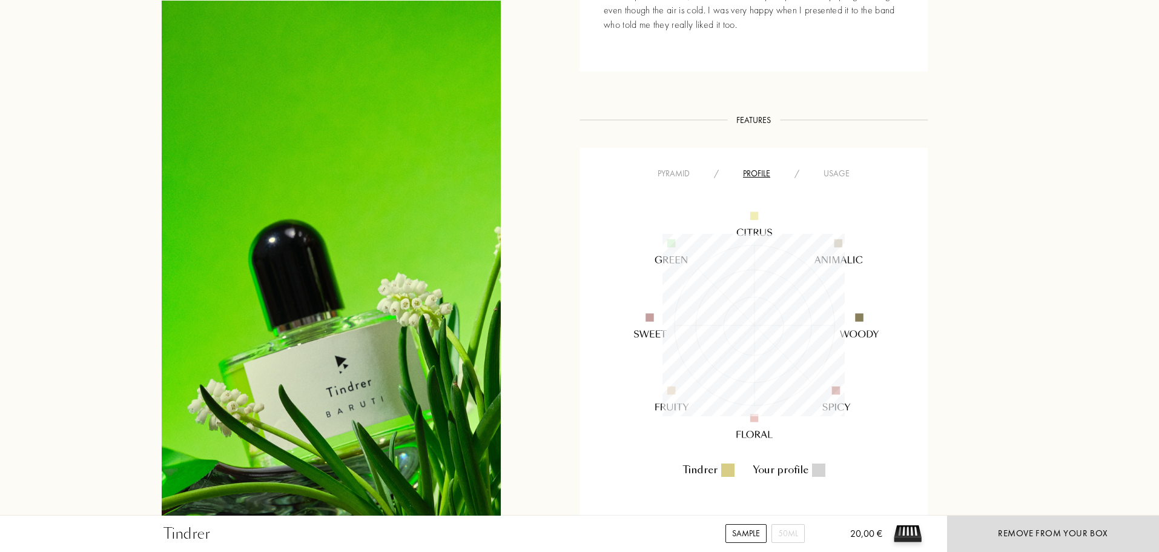
scroll to position [182, 182]
click at [846, 175] on div "Usage" at bounding box center [837, 173] width 50 height 13
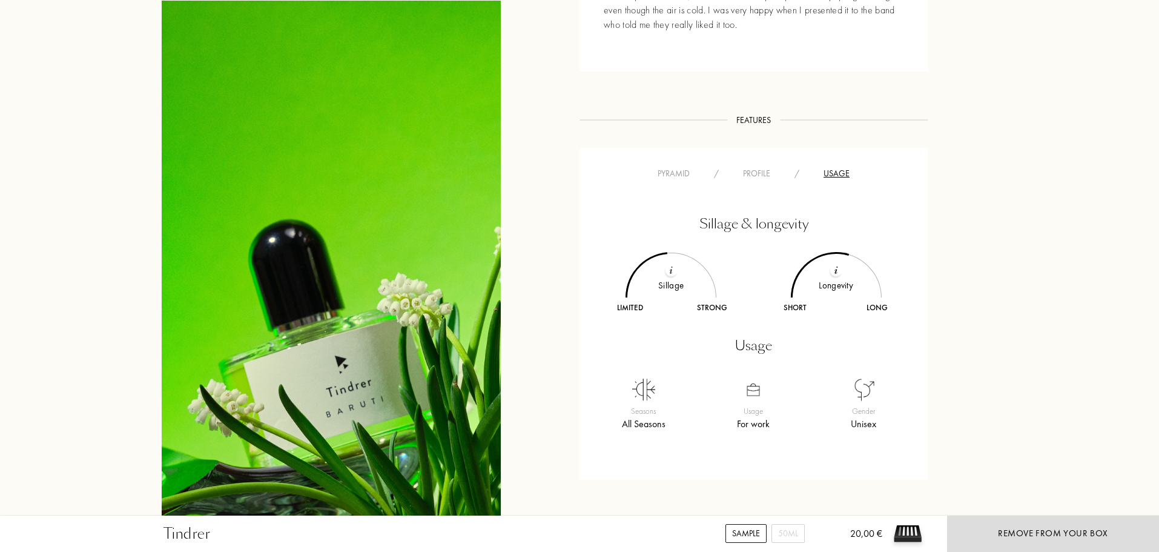
click at [673, 173] on div "Pyramid" at bounding box center [674, 173] width 56 height 13
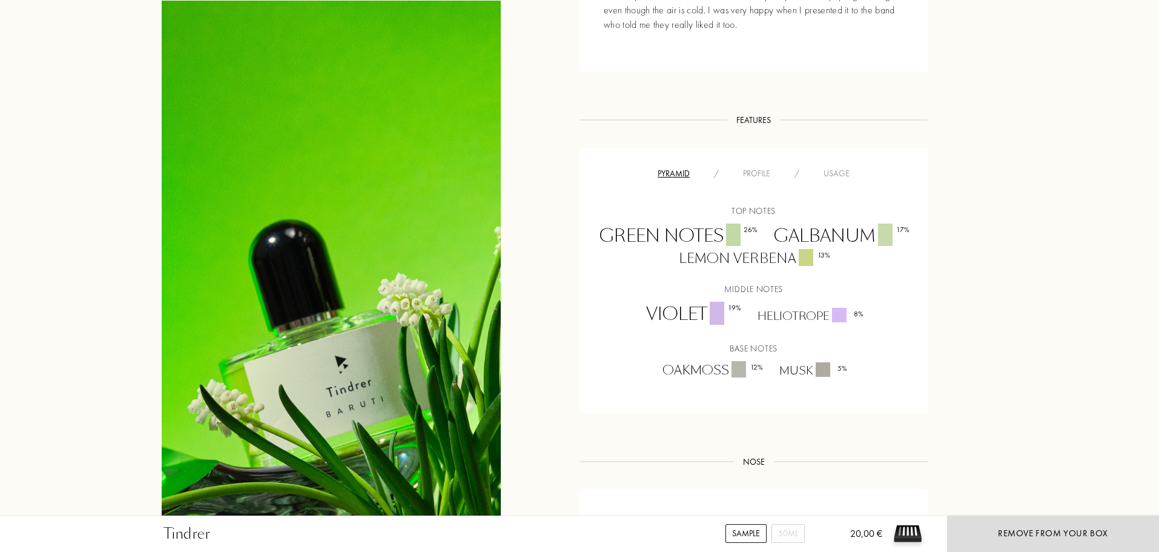
click at [766, 175] on div "Profile" at bounding box center [756, 173] width 51 height 13
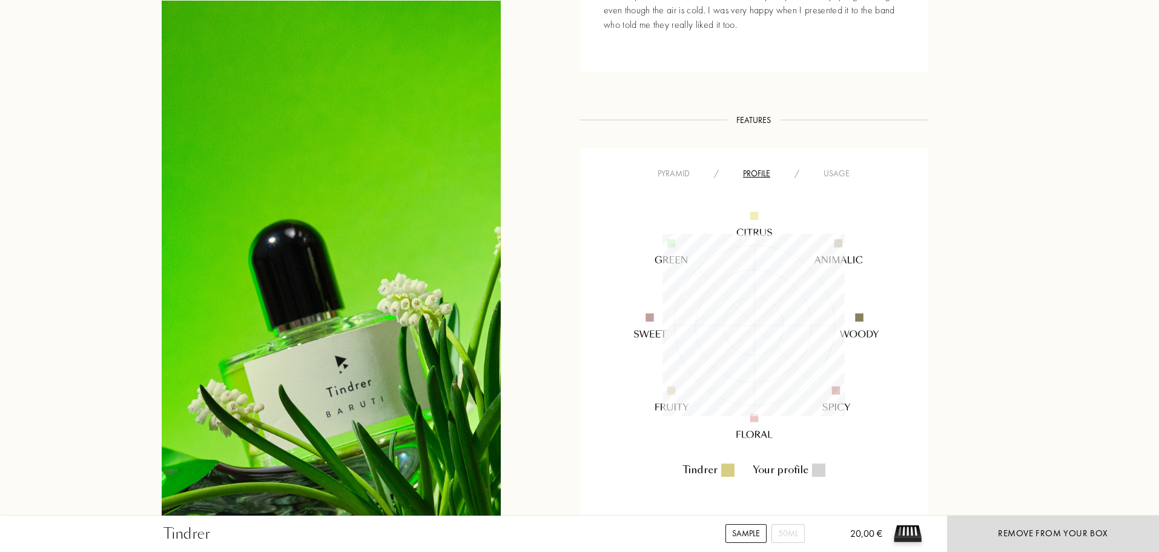
click at [686, 171] on div "Pyramid" at bounding box center [674, 173] width 56 height 13
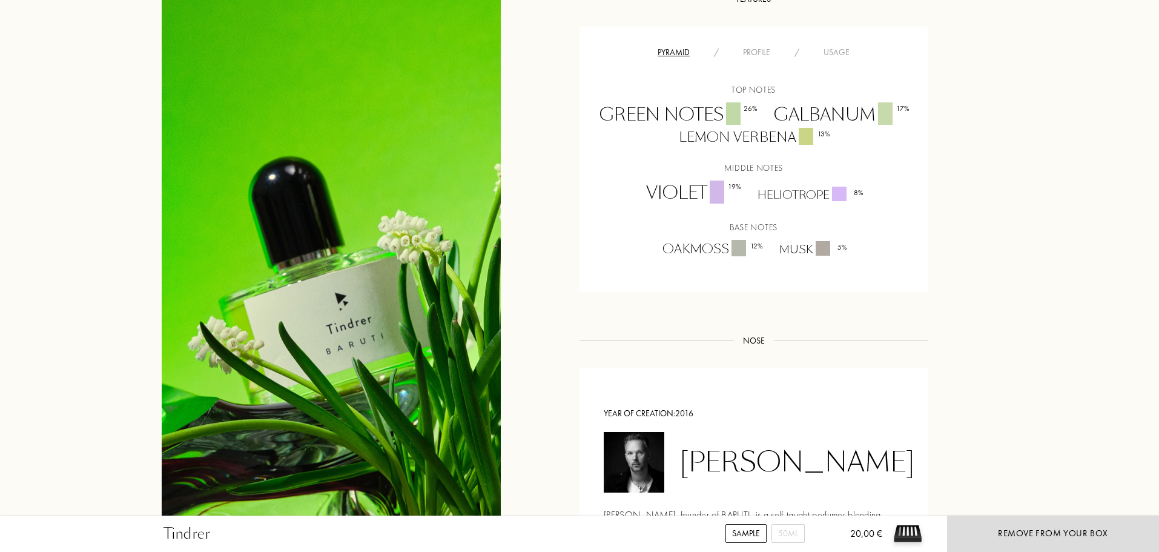
scroll to position [732, 0]
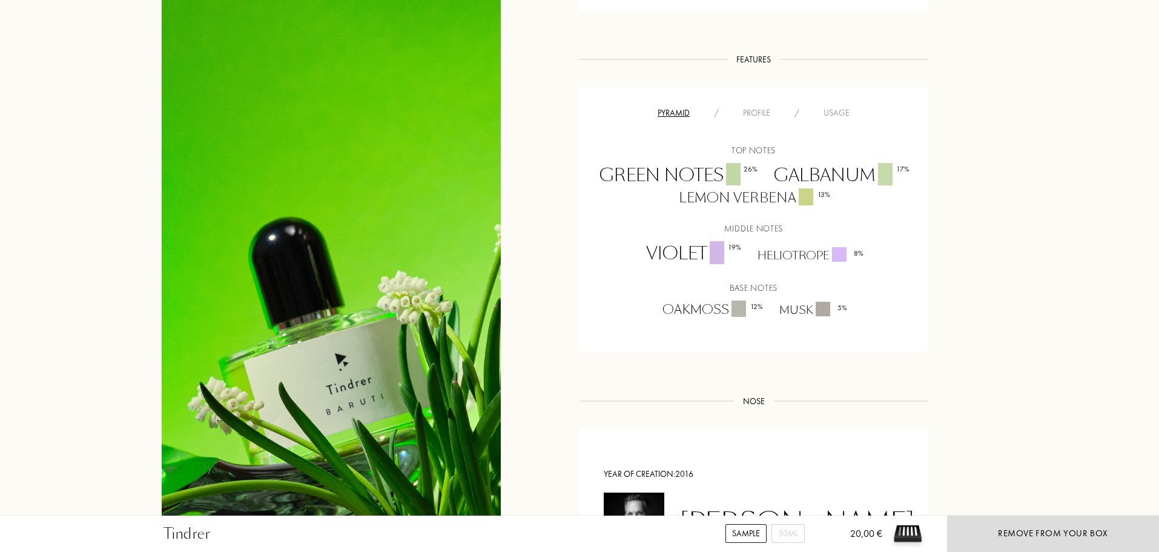
click at [850, 177] on div "Galbanum 17 %" at bounding box center [841, 175] width 152 height 25
click at [804, 235] on div "Top notes Green Notes 26 % Galbanum 17 % Lemon Verbena 13 % Middle notes Violet…" at bounding box center [754, 231] width 330 height 175
click at [770, 202] on div "Lemon Verbena 13 %" at bounding box center [754, 197] width 168 height 19
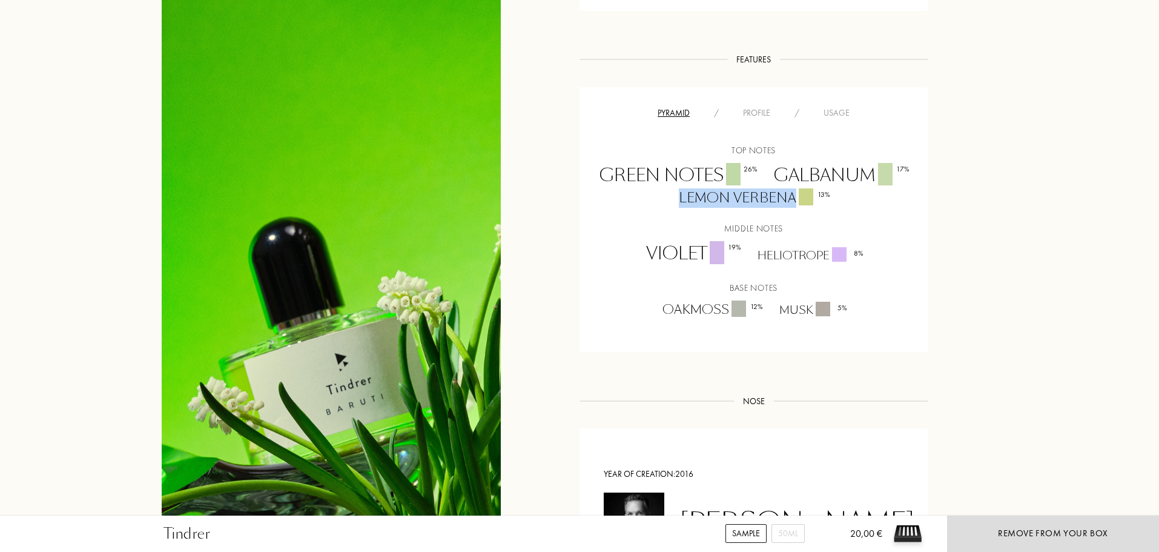
click at [770, 202] on div "Lemon Verbena 13 %" at bounding box center [754, 197] width 168 height 19
click at [664, 210] on div "Top notes Green Notes 26 % Galbanum 17 % Lemon Verbena 13 % Middle notes Violet…" at bounding box center [754, 231] width 330 height 175
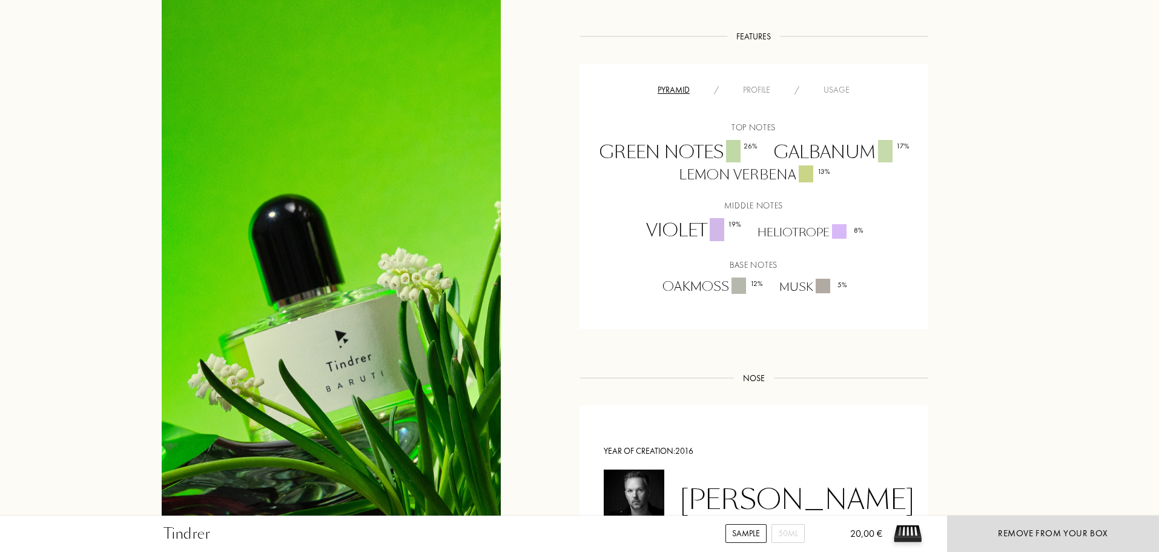
scroll to position [761, 0]
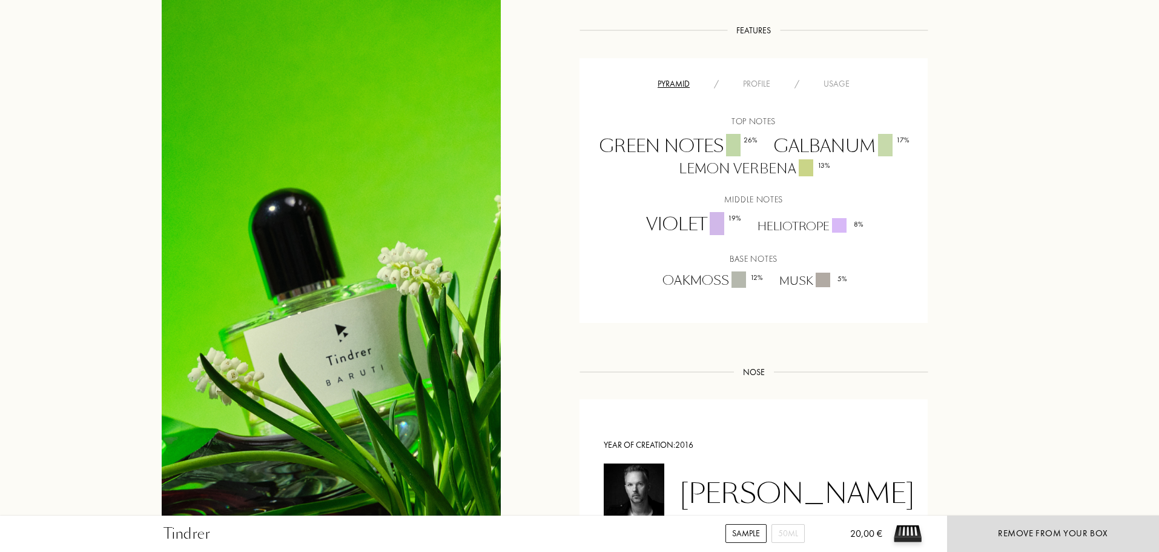
click at [805, 222] on div "Heliotrope 8 %" at bounding box center [810, 226] width 122 height 16
click at [1002, 306] on div "Storytelling Storytelling Named after a song with the same name from the now di…" at bounding box center [580, 220] width 854 height 935
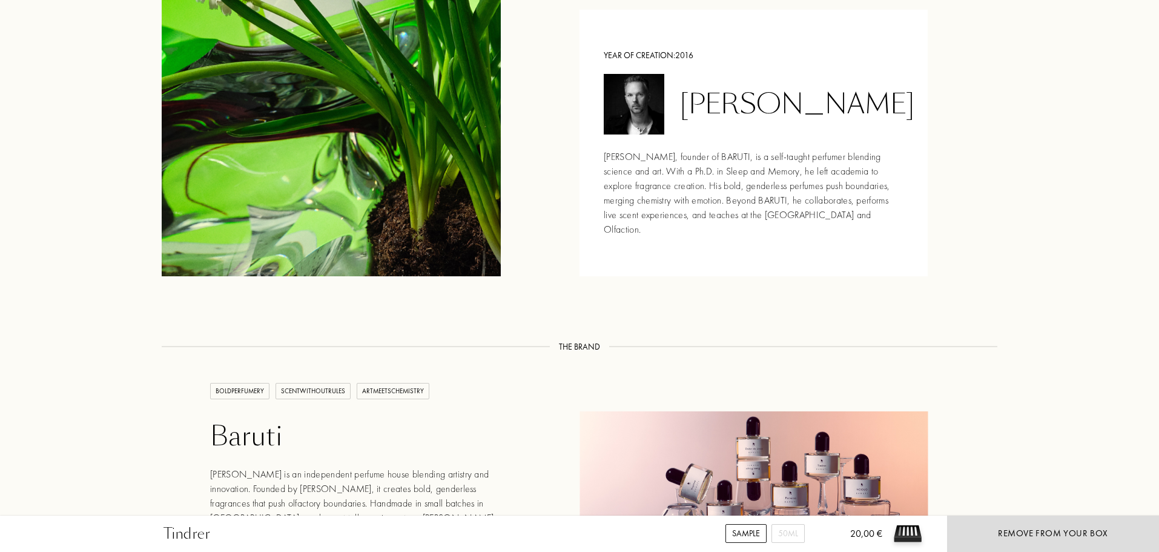
scroll to position [1211, 0]
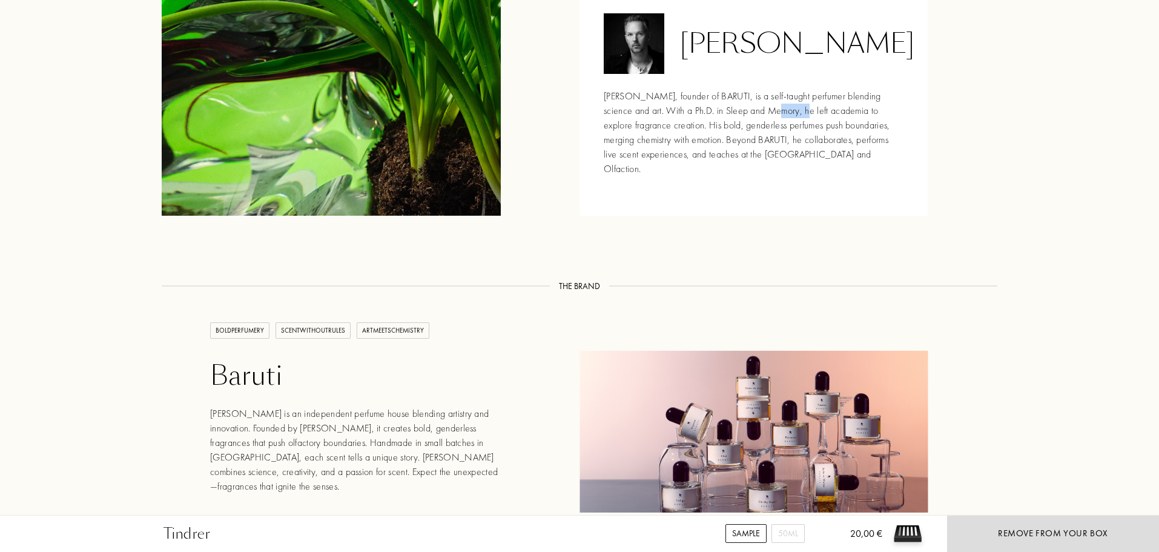
drag, startPoint x: 793, startPoint y: 104, endPoint x: 835, endPoint y: 127, distance: 47.2
click at [807, 108] on div "Dr. Spyros Drosopoulos, founder of BARUTI, is a self-taught perfumer blending s…" at bounding box center [754, 132] width 300 height 87
click at [839, 131] on div "Dr. Spyros Drosopoulos, founder of BARUTI, is a self-taught perfumer blending s…" at bounding box center [754, 132] width 300 height 87
drag, startPoint x: 845, startPoint y: 151, endPoint x: 693, endPoint y: 115, distance: 156.3
click at [693, 115] on div "Dr. Spyros Drosopoulos, founder of BARUTI, is a self-taught perfumer blending s…" at bounding box center [754, 132] width 300 height 87
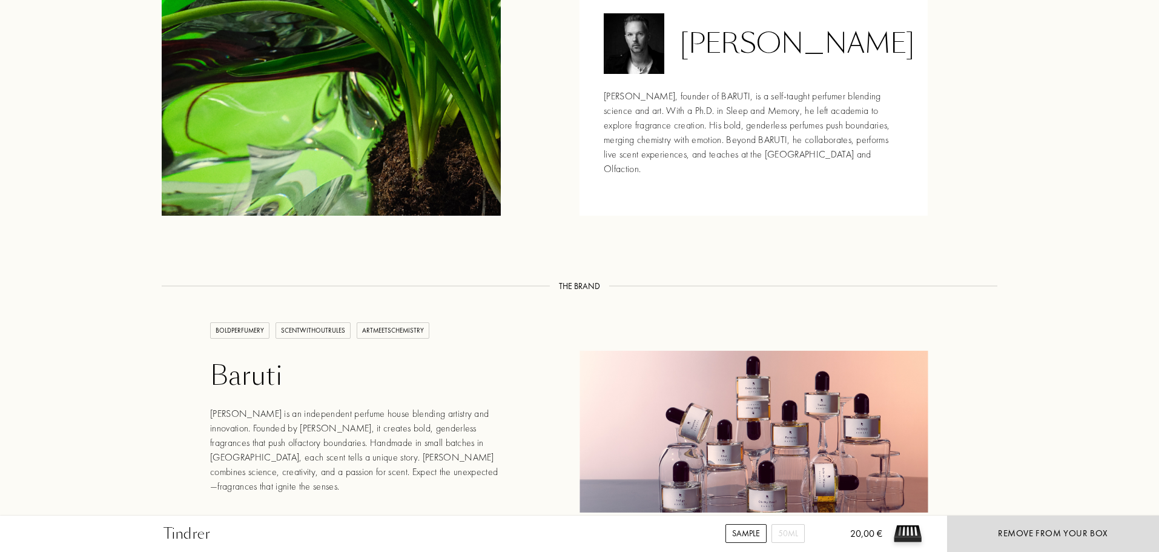
click at [656, 109] on div "Dr. Spyros Drosopoulos, founder of BARUTI, is a self-taught perfumer blending s…" at bounding box center [754, 132] width 300 height 87
drag, startPoint x: 625, startPoint y: 97, endPoint x: 936, endPoint y: 136, distance: 313.8
click at [892, 105] on div "Dr. Spyros Drosopoulos, founder of BARUTI, is a self-taught perfumer blending s…" at bounding box center [754, 132] width 300 height 87
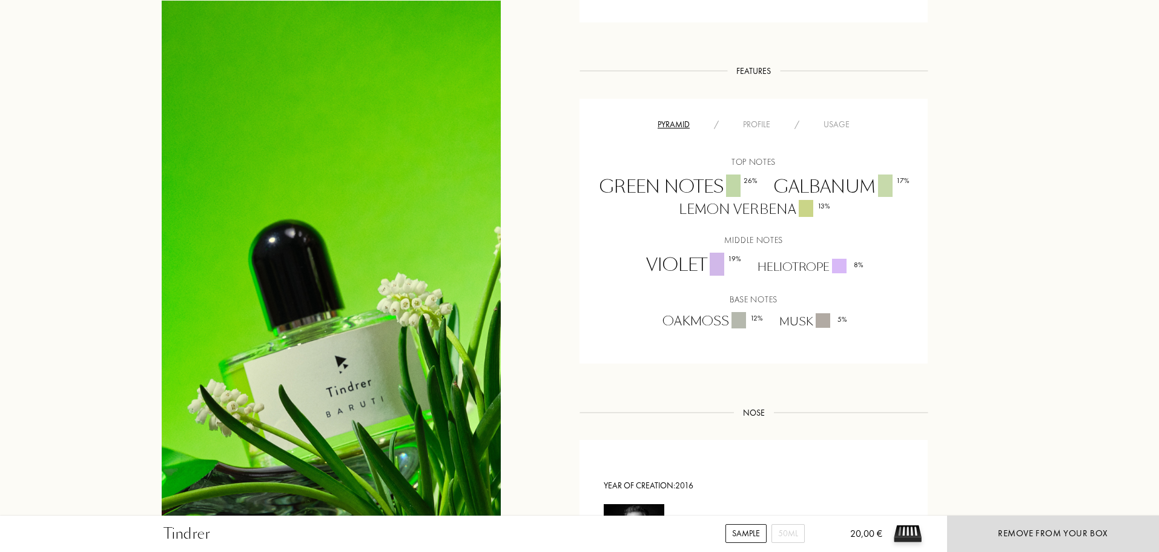
scroll to position [718, 0]
click at [840, 113] on div "Pyramid / Profile / Usage Top notes Green Notes 26 % Galbanum 17 % Lemon Verben…" at bounding box center [754, 233] width 348 height 265
click at [840, 116] on div "Pyramid / Profile / Usage Top notes Green Notes 26 % Galbanum 17 % Lemon Verben…" at bounding box center [754, 233] width 348 height 265
click at [836, 122] on div "Usage" at bounding box center [837, 127] width 50 height 13
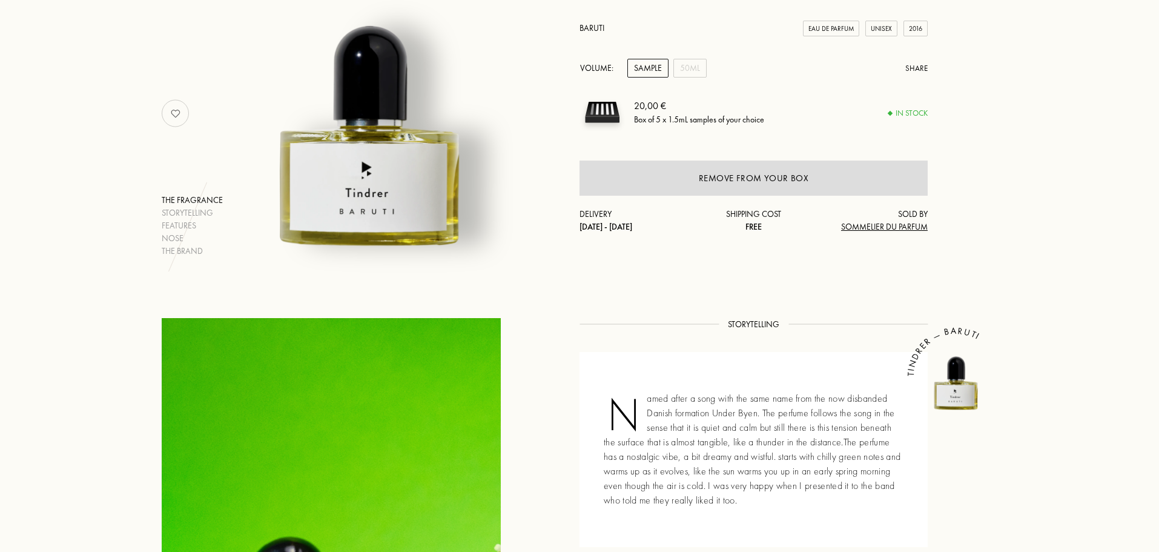
scroll to position [204, 0]
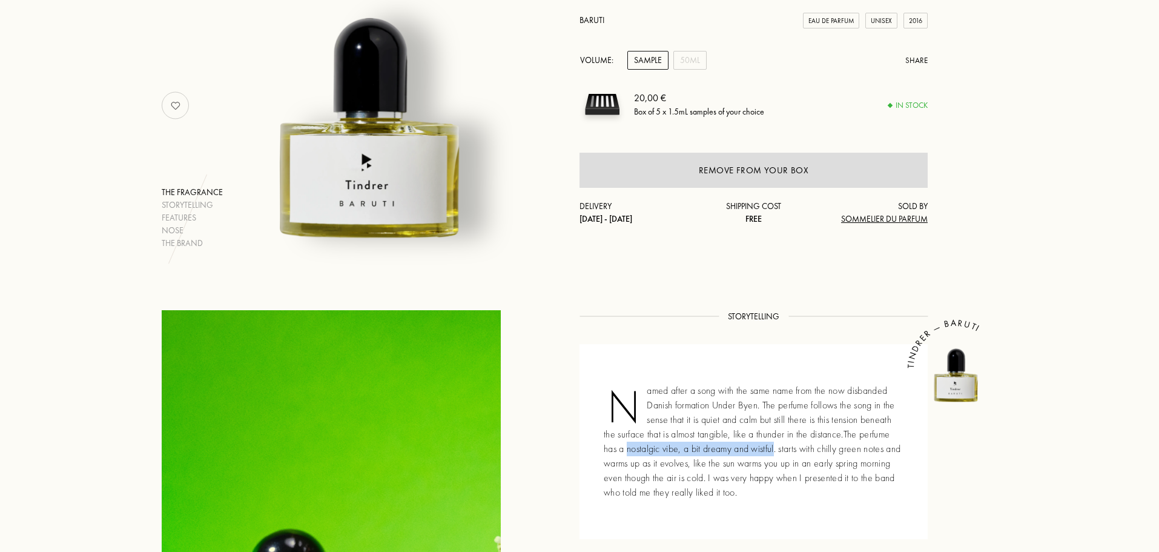
drag, startPoint x: 626, startPoint y: 450, endPoint x: 775, endPoint y: 451, distance: 149.0
click at [775, 451] on div "Named after a song with the same name from the now disbanded Danish formation U…" at bounding box center [754, 441] width 348 height 195
copy div "nostalgic vibe, a bit dreamy and wistful"
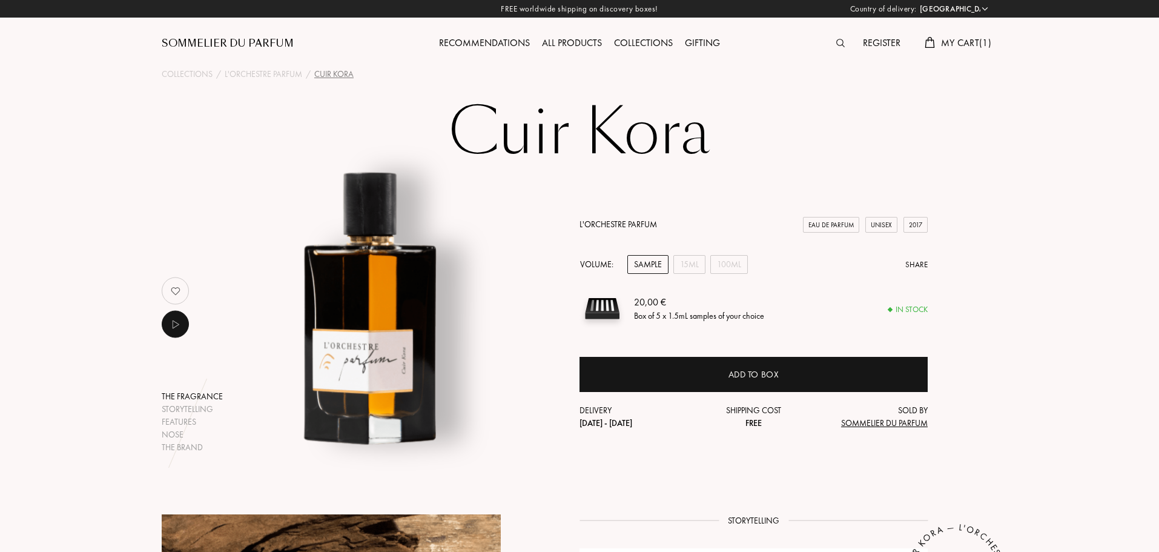
select select "PT"
click at [591, 131] on h1 "Cuir Kora" at bounding box center [580, 132] width 606 height 67
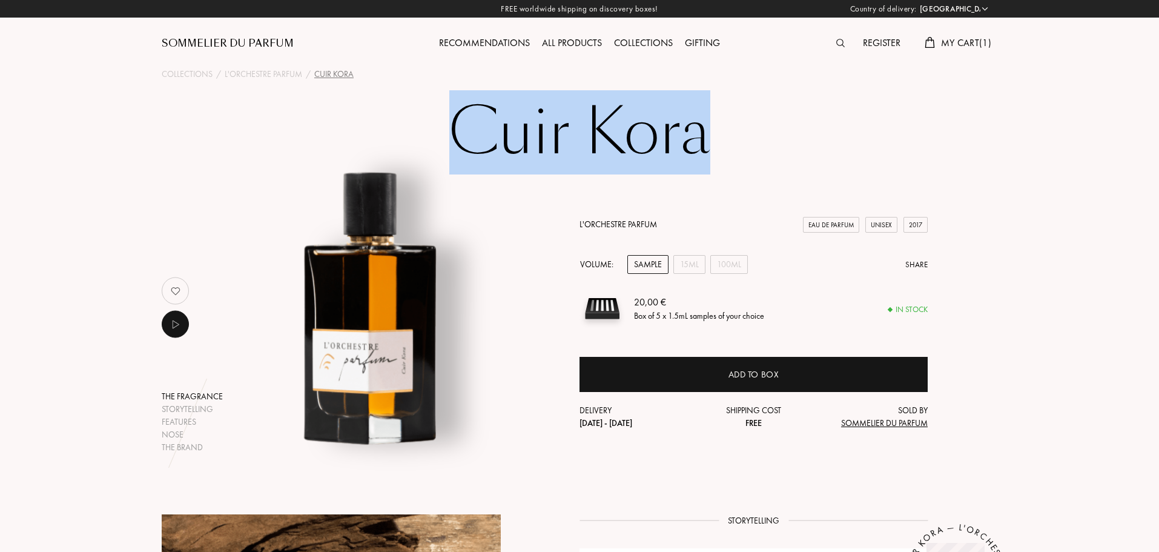
click at [591, 131] on h1 "Cuir Kora" at bounding box center [580, 132] width 606 height 67
copy h1 "Cuir Kora"
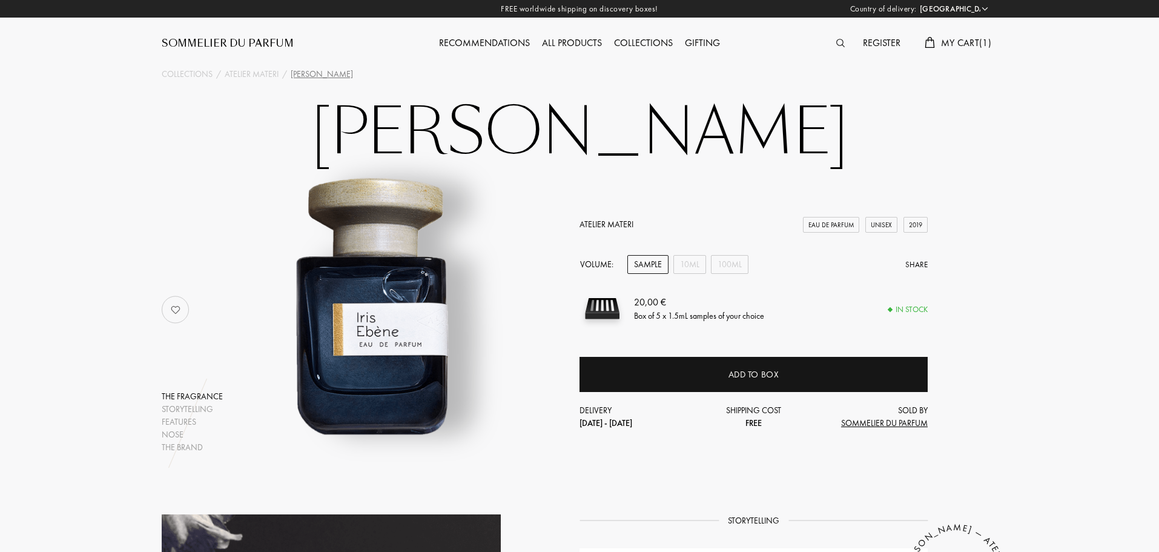
select select "PT"
click at [598, 137] on h1 "Iris Ebène" at bounding box center [580, 132] width 606 height 67
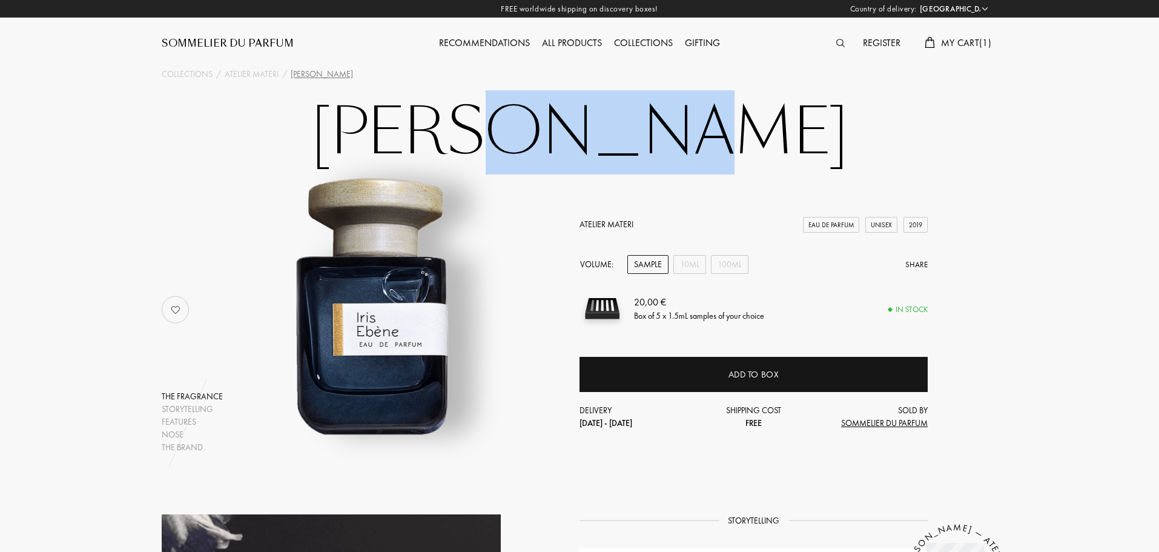
click at [598, 137] on h1 "Iris Ebène" at bounding box center [580, 132] width 606 height 67
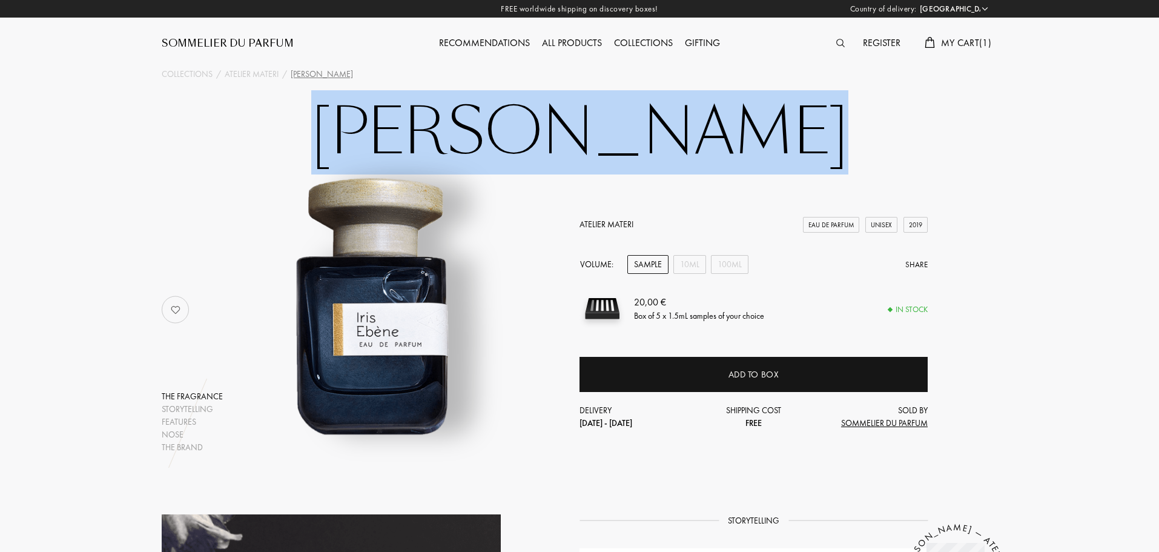
click at [598, 137] on h1 "Iris Ebène" at bounding box center [580, 132] width 606 height 67
copy h1 "Iris Ebène"
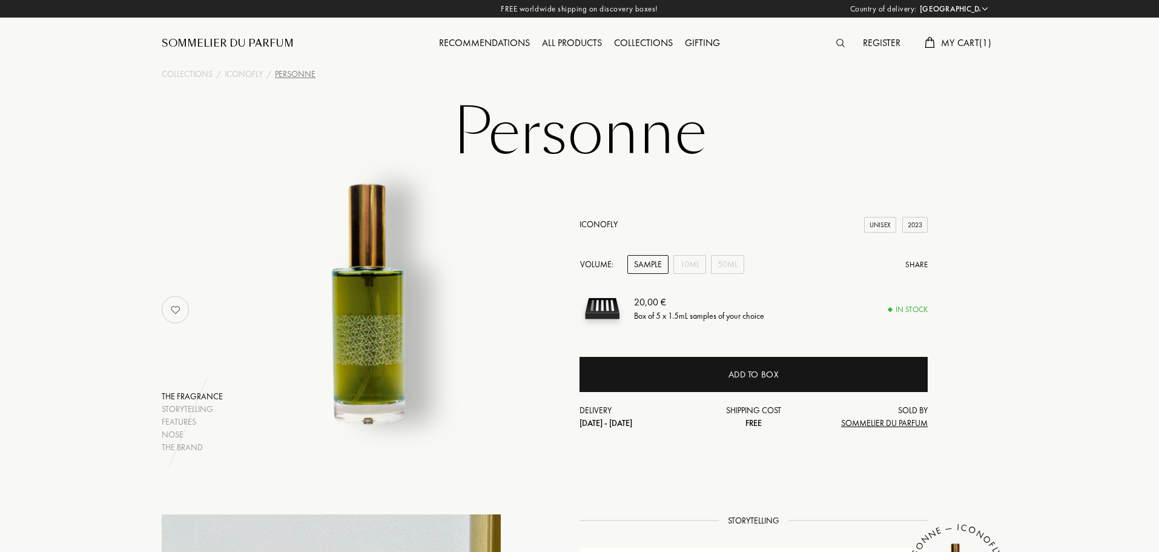
select select "PT"
click at [604, 137] on h1 "Personne" at bounding box center [580, 132] width 606 height 67
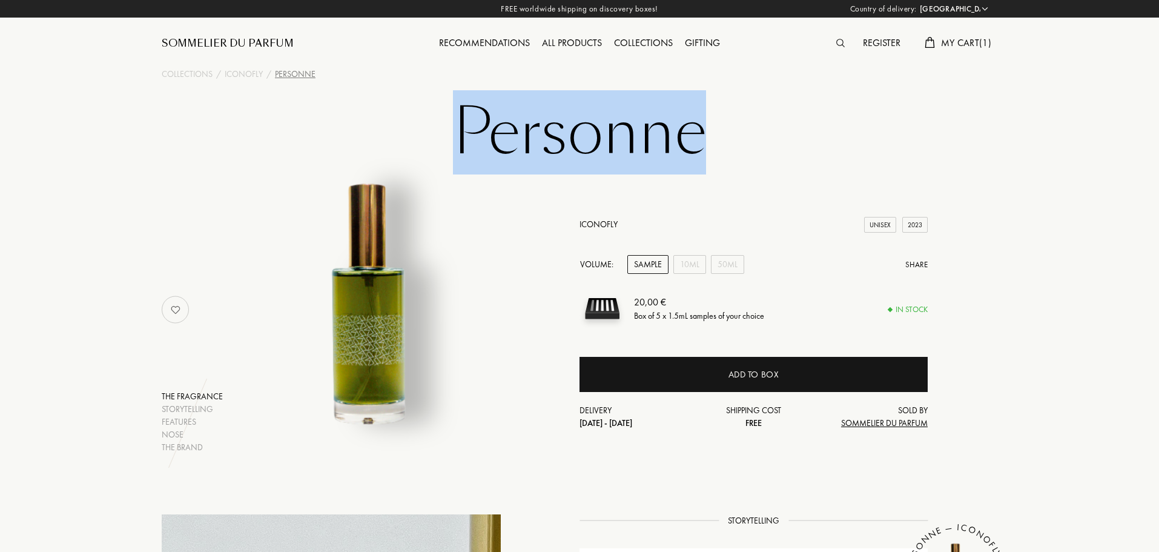
click at [604, 137] on h1 "Personne" at bounding box center [580, 132] width 606 height 67
copy h1 "Personne"
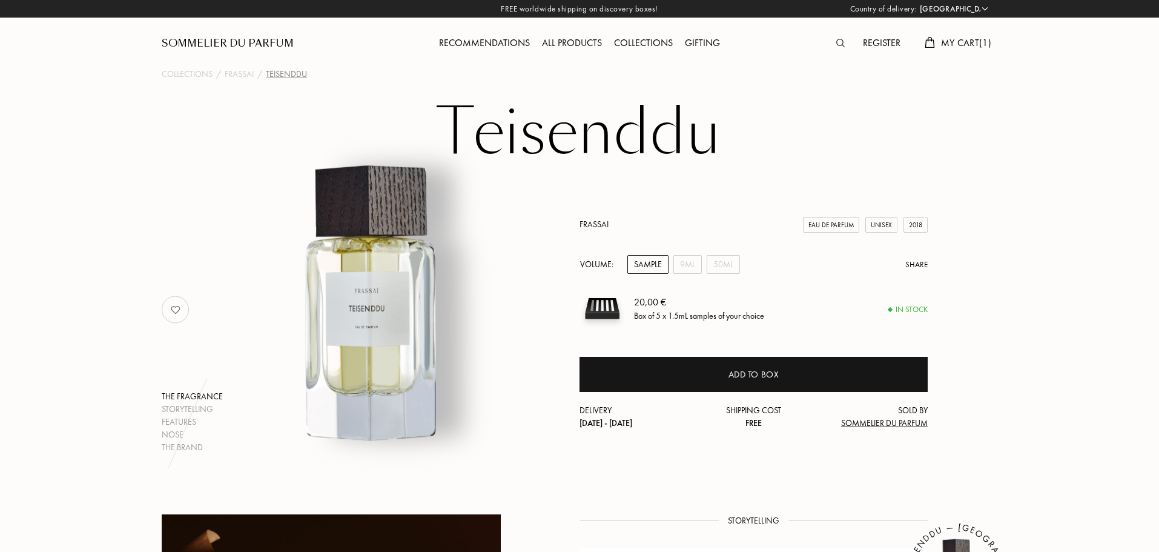
select select "PT"
